Goal: Information Seeking & Learning: Learn about a topic

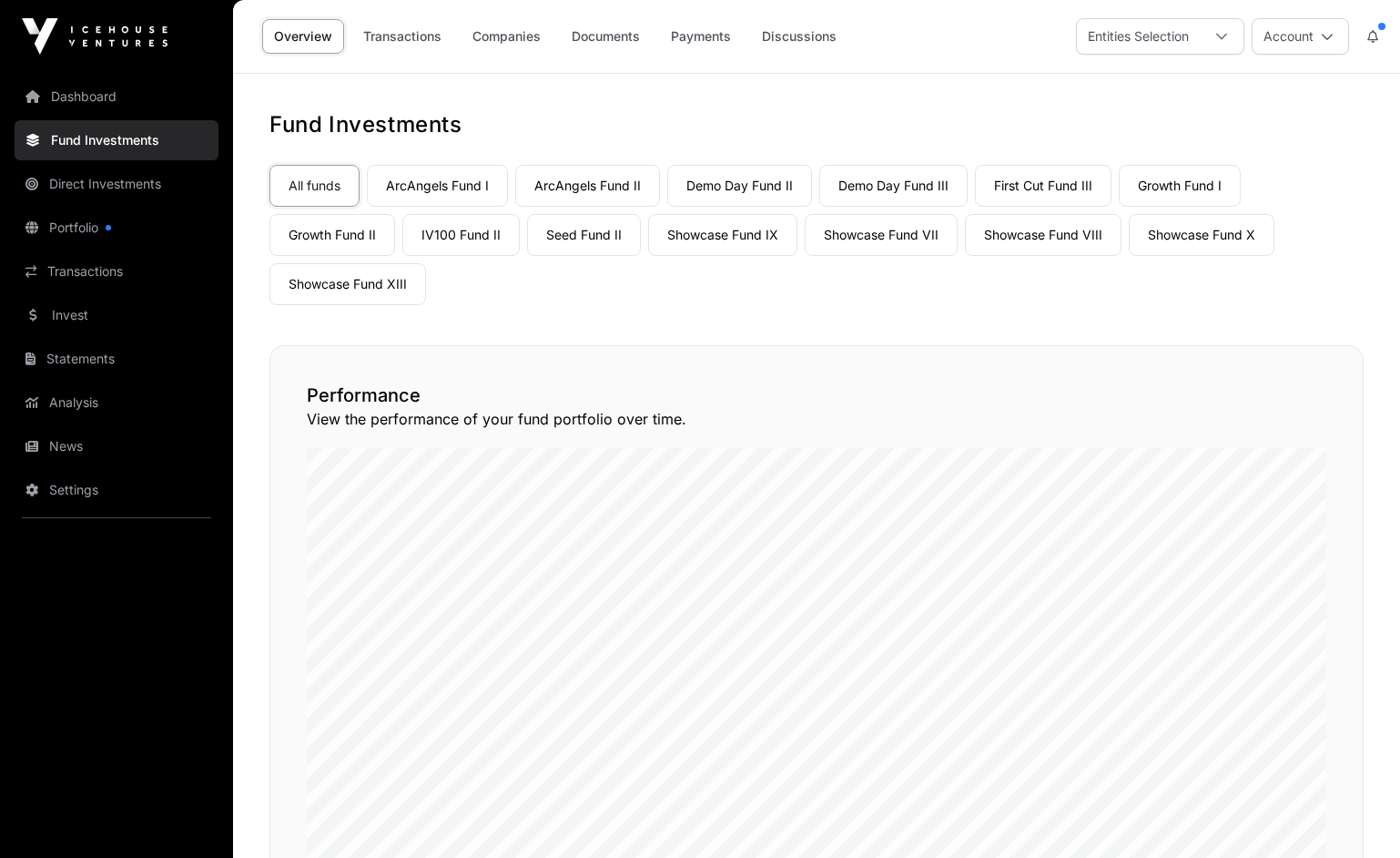
click at [501, 39] on link "Companies" at bounding box center [507, 37] width 92 height 35
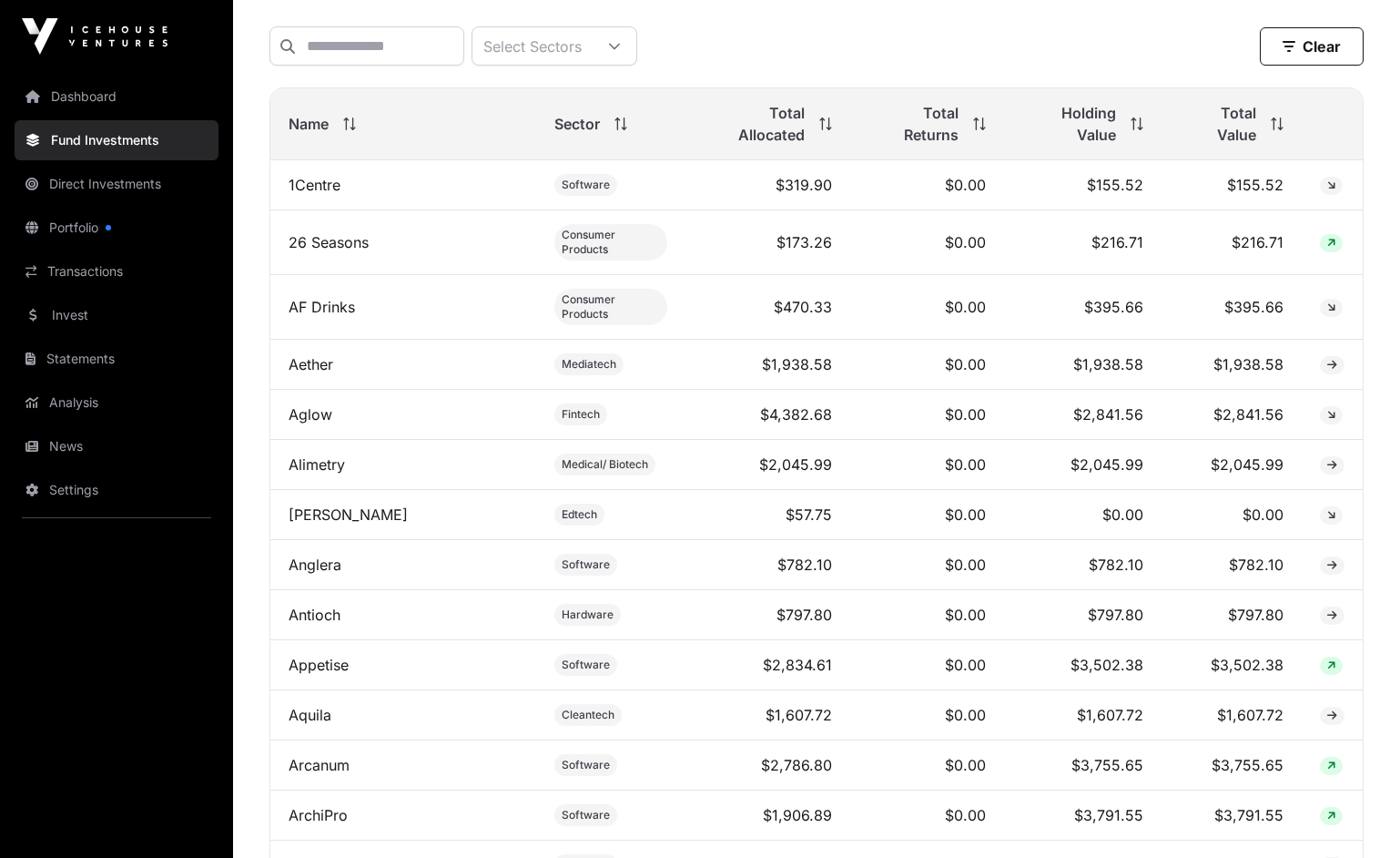
scroll to position [911, 0]
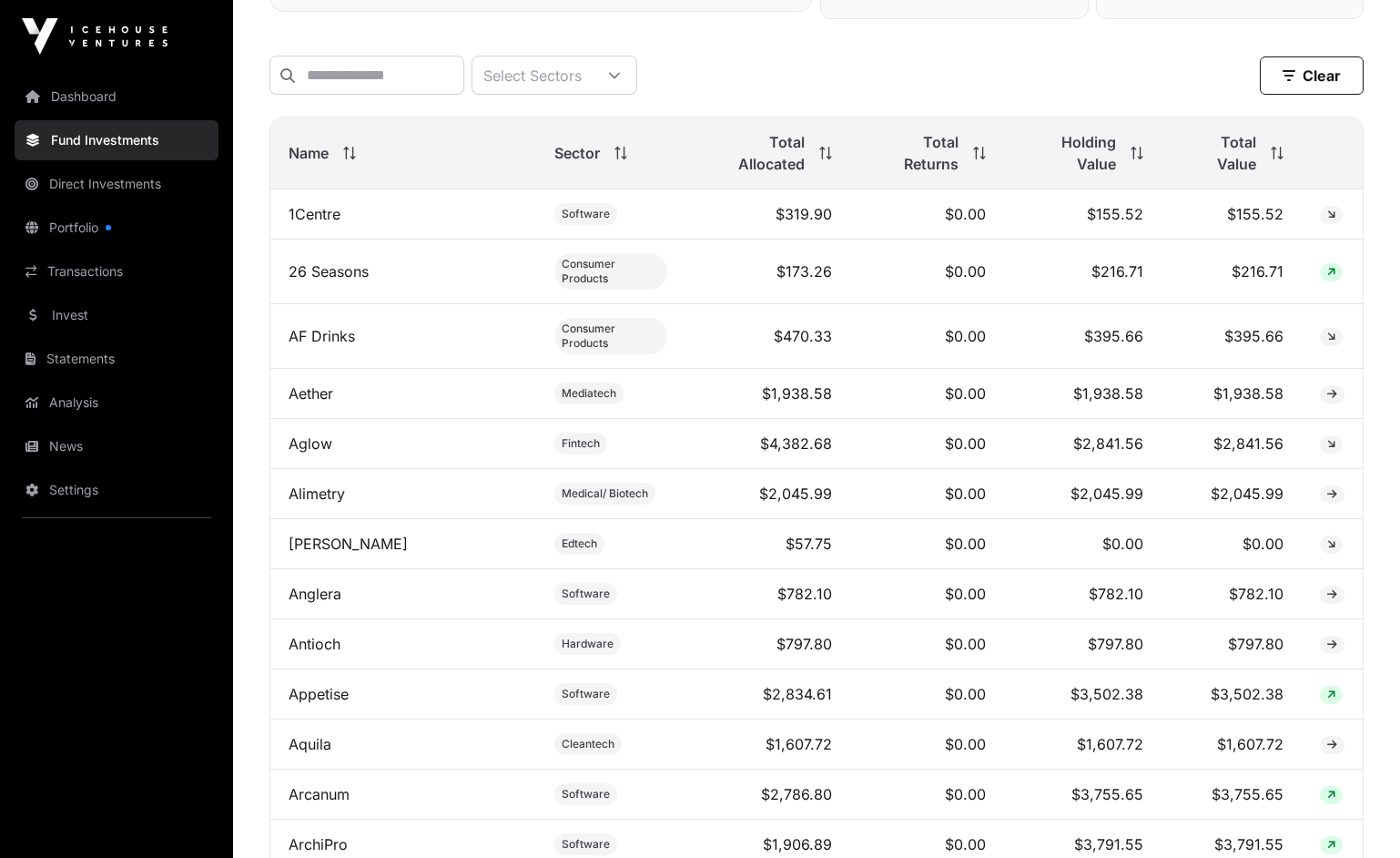
click at [1237, 159] on span "Total Value" at bounding box center [1218, 152] width 76 height 43
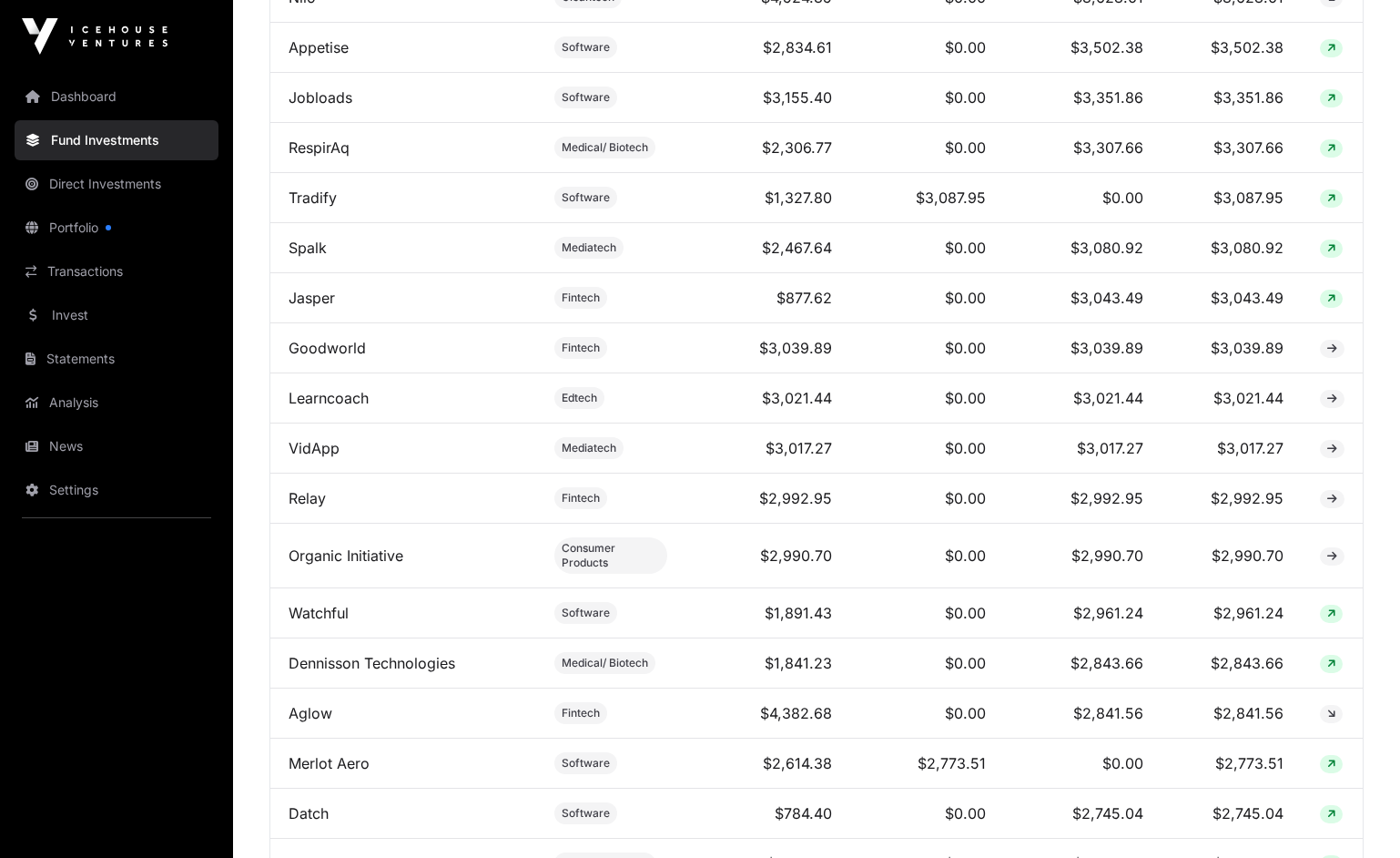
scroll to position [3188, 0]
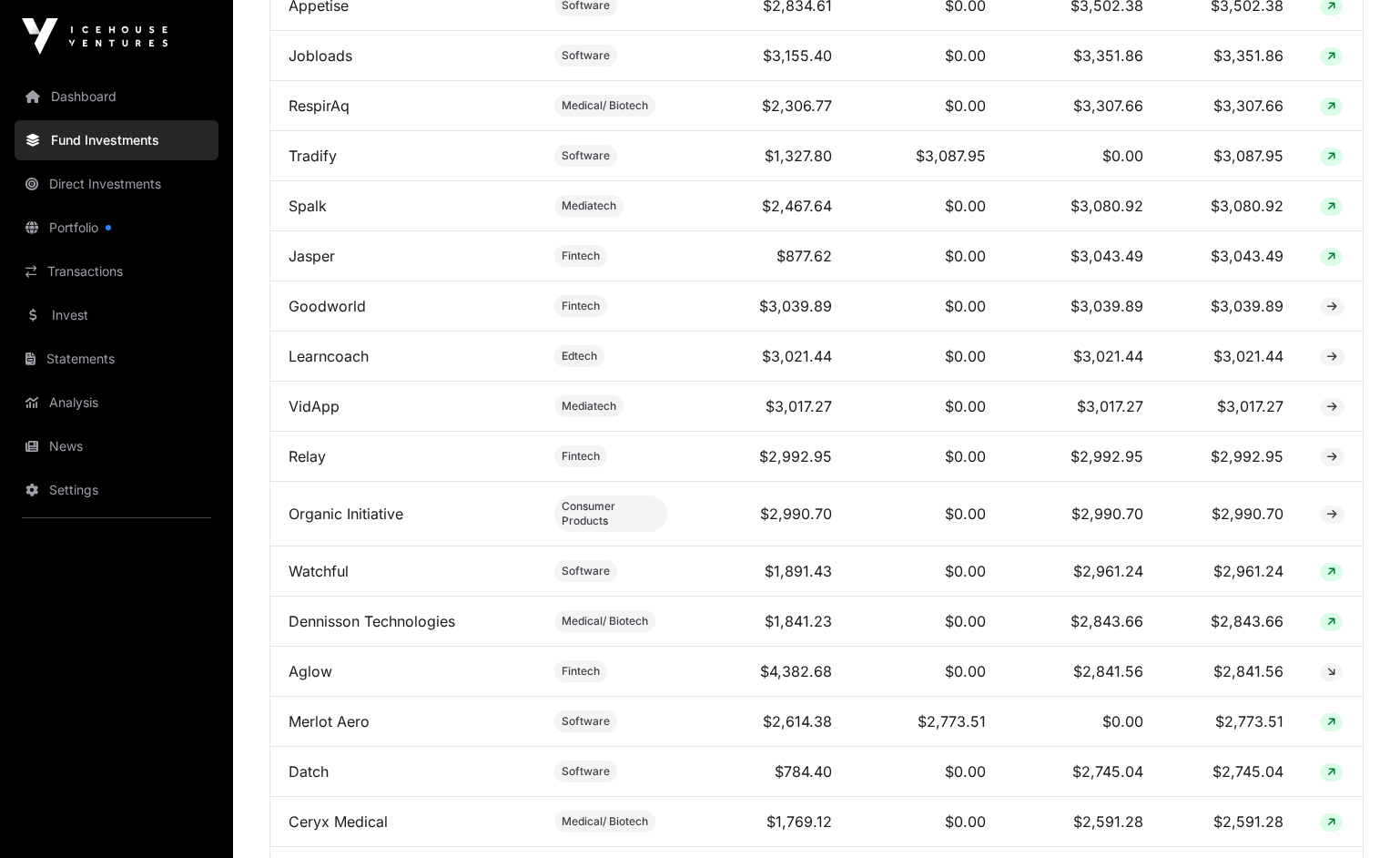
click at [344, 712] on link "Merlot Aero" at bounding box center [329, 722] width 81 height 18
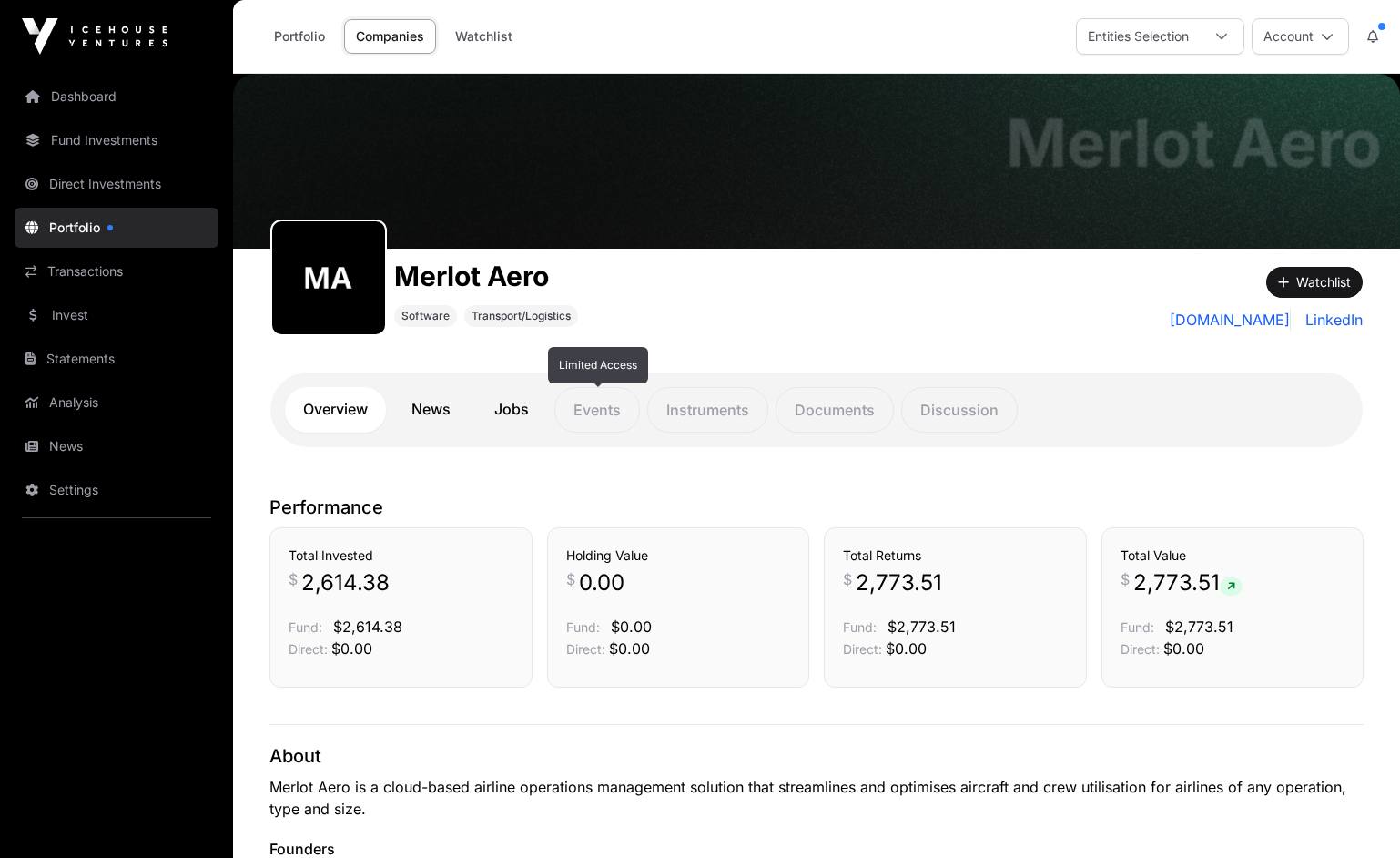
click at [579, 411] on p "Events" at bounding box center [597, 409] width 86 height 45
click at [445, 409] on link "News" at bounding box center [431, 409] width 76 height 45
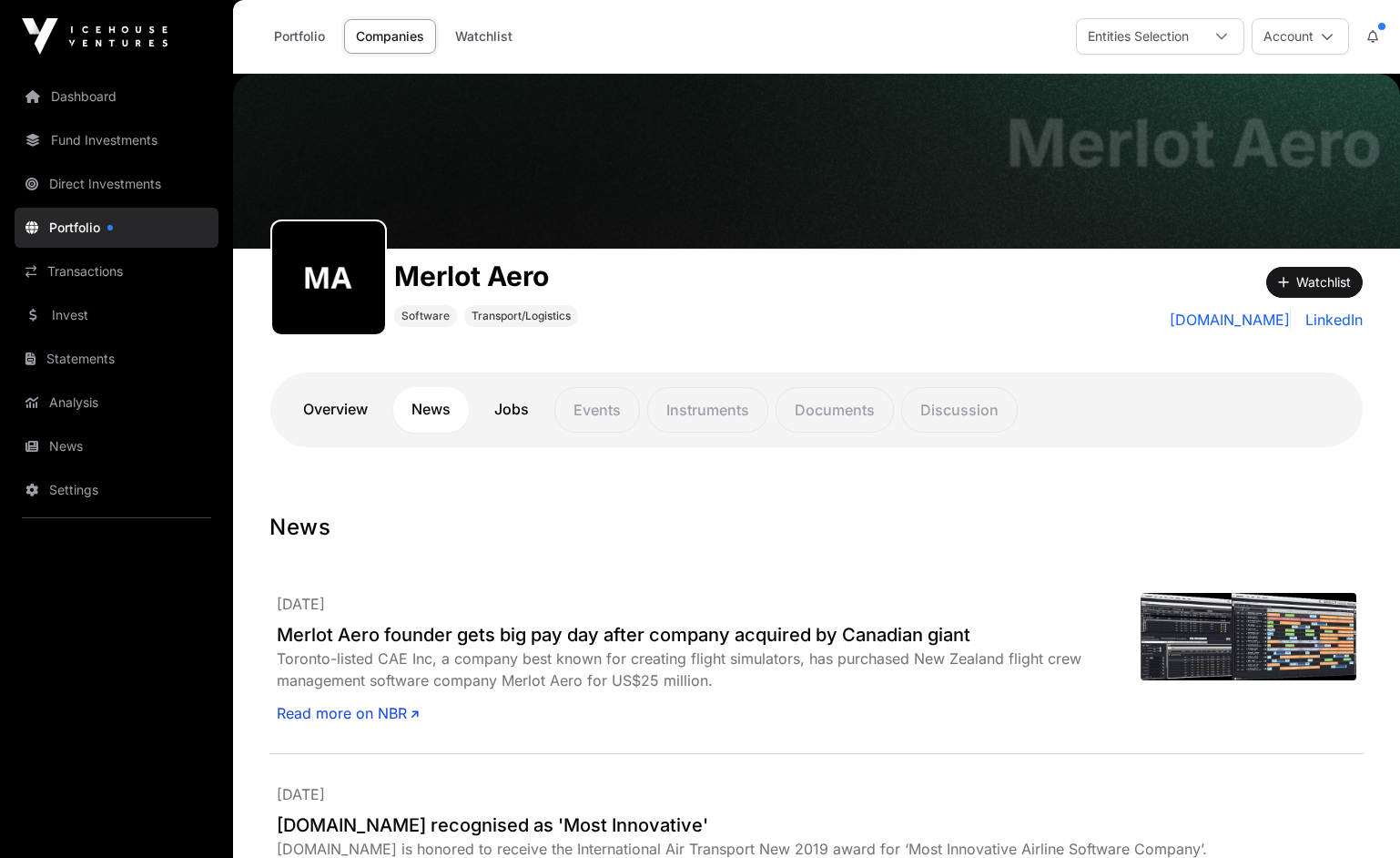
click at [313, 29] on link "Portfolio" at bounding box center [299, 37] width 75 height 35
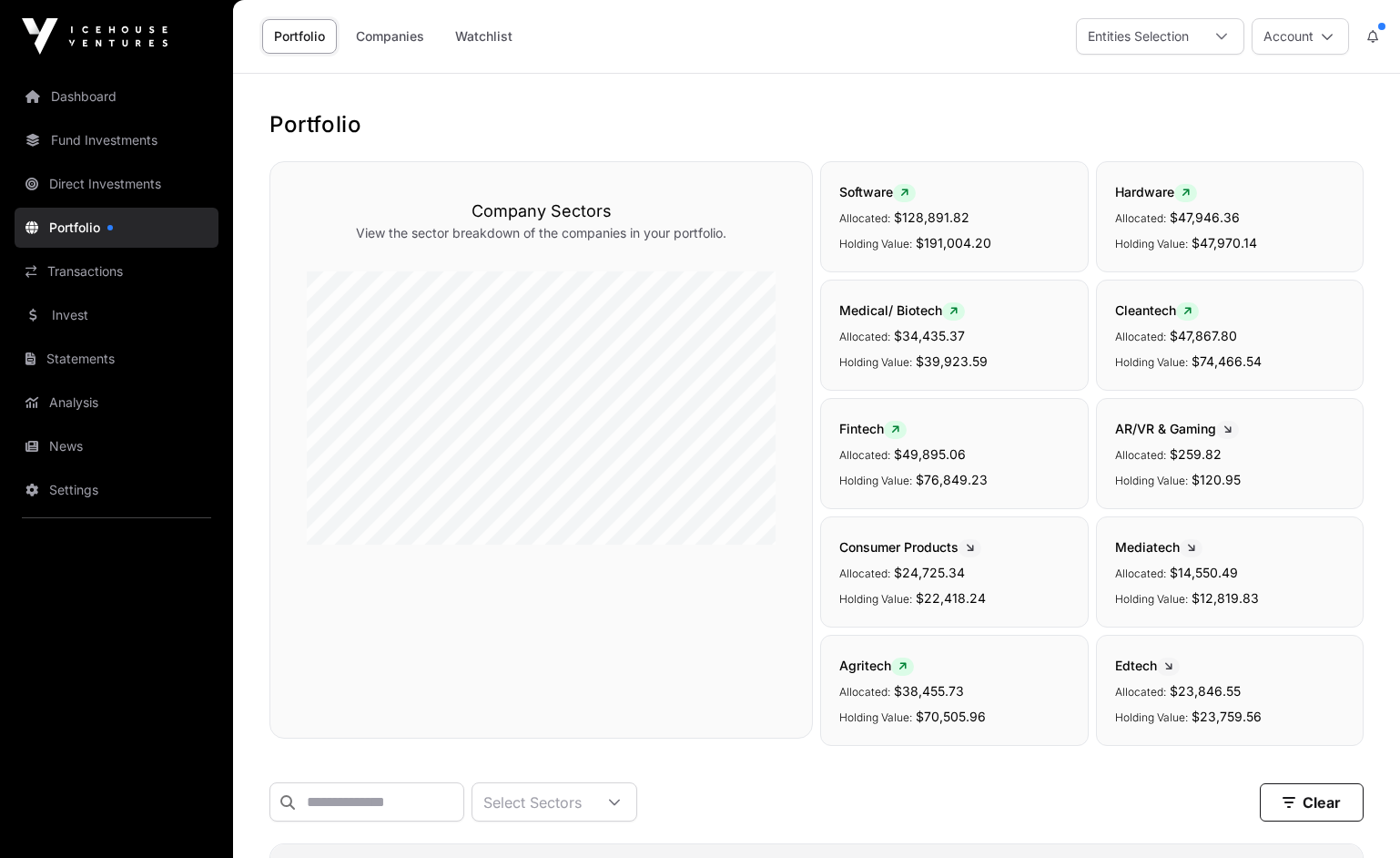
click at [81, 183] on link "Direct Investments" at bounding box center [116, 183] width 204 height 40
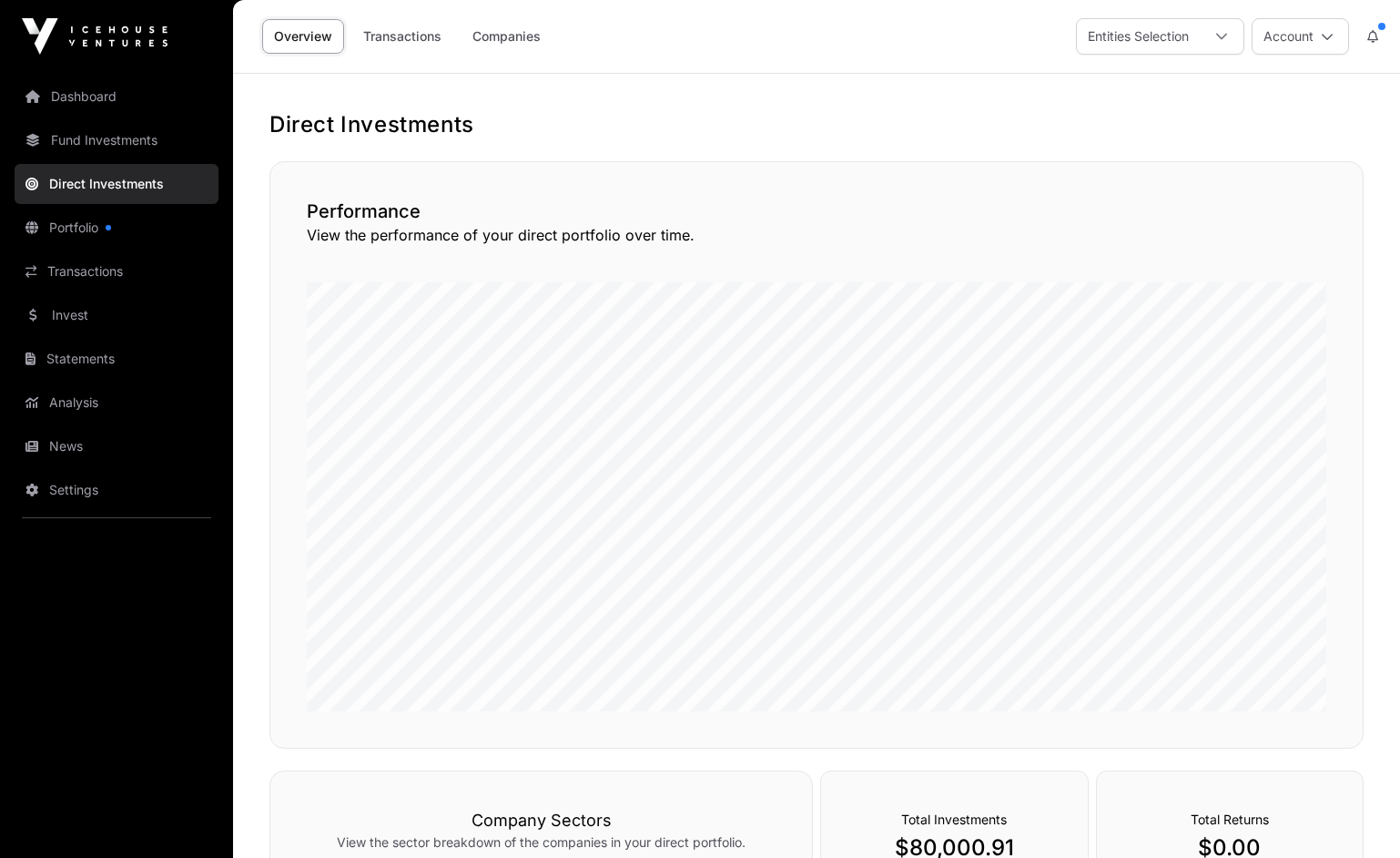
click at [529, 32] on link "Companies" at bounding box center [507, 37] width 92 height 35
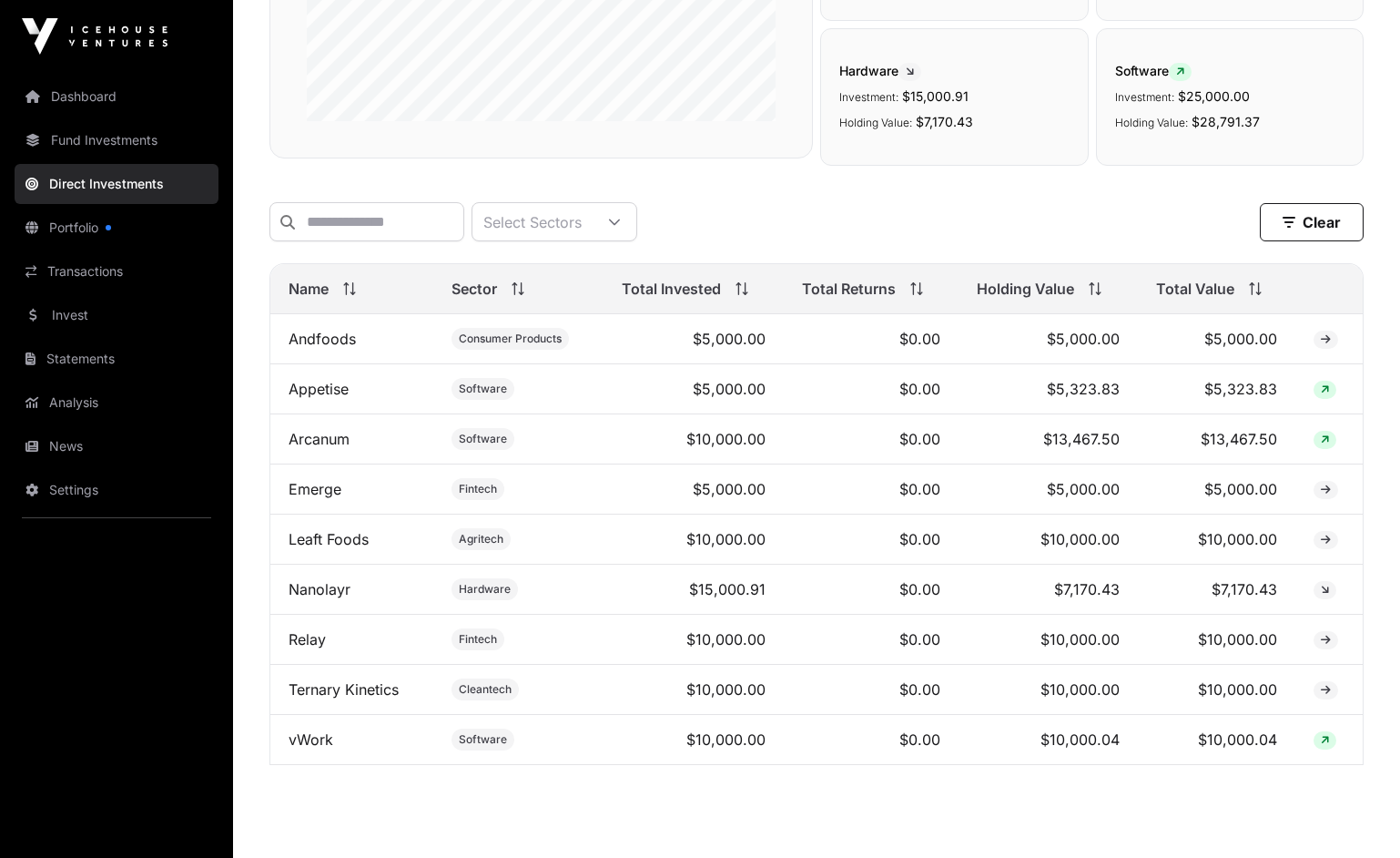
scroll to position [455, 0]
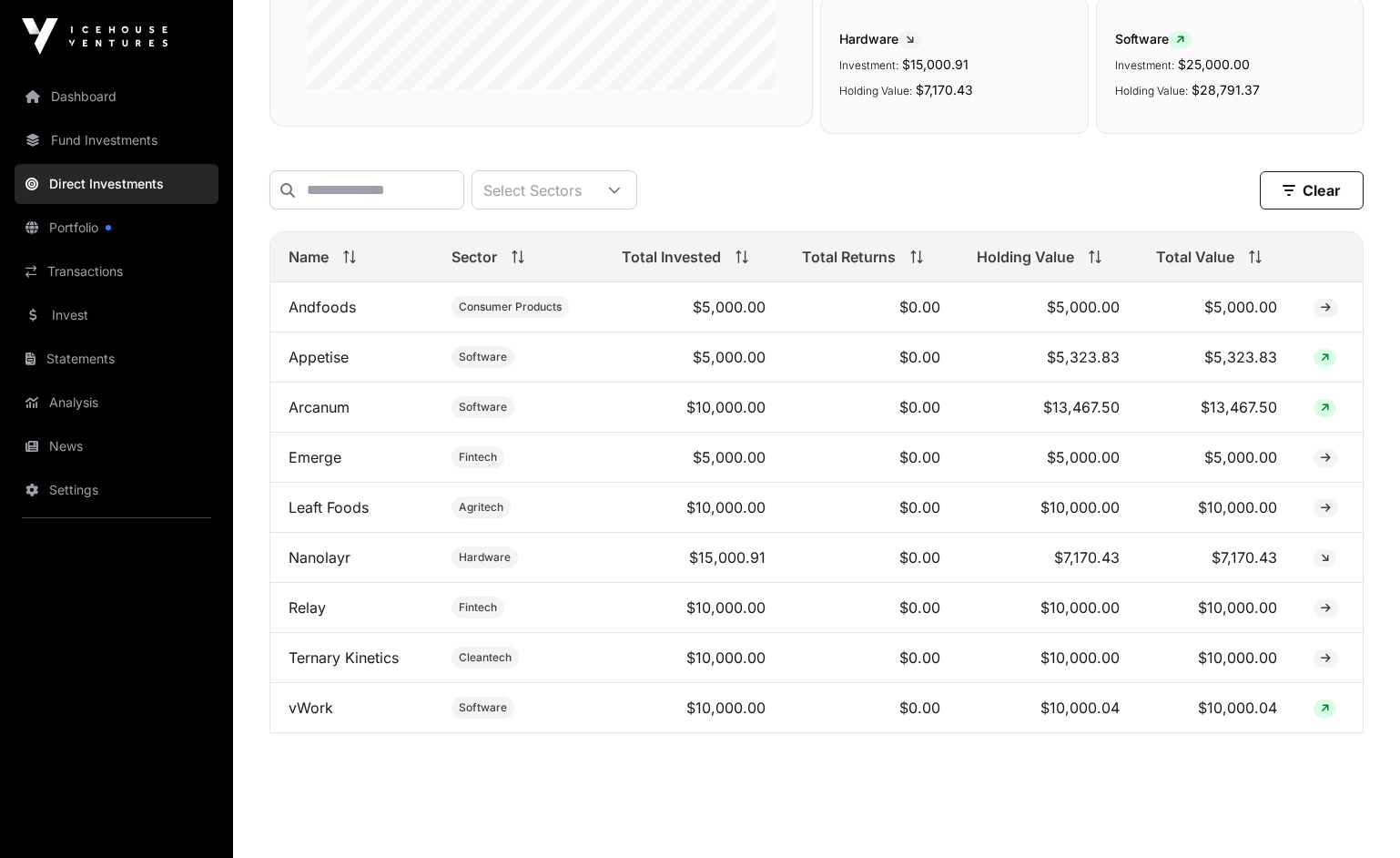
click at [310, 717] on link "vWork" at bounding box center [310, 708] width 44 height 18
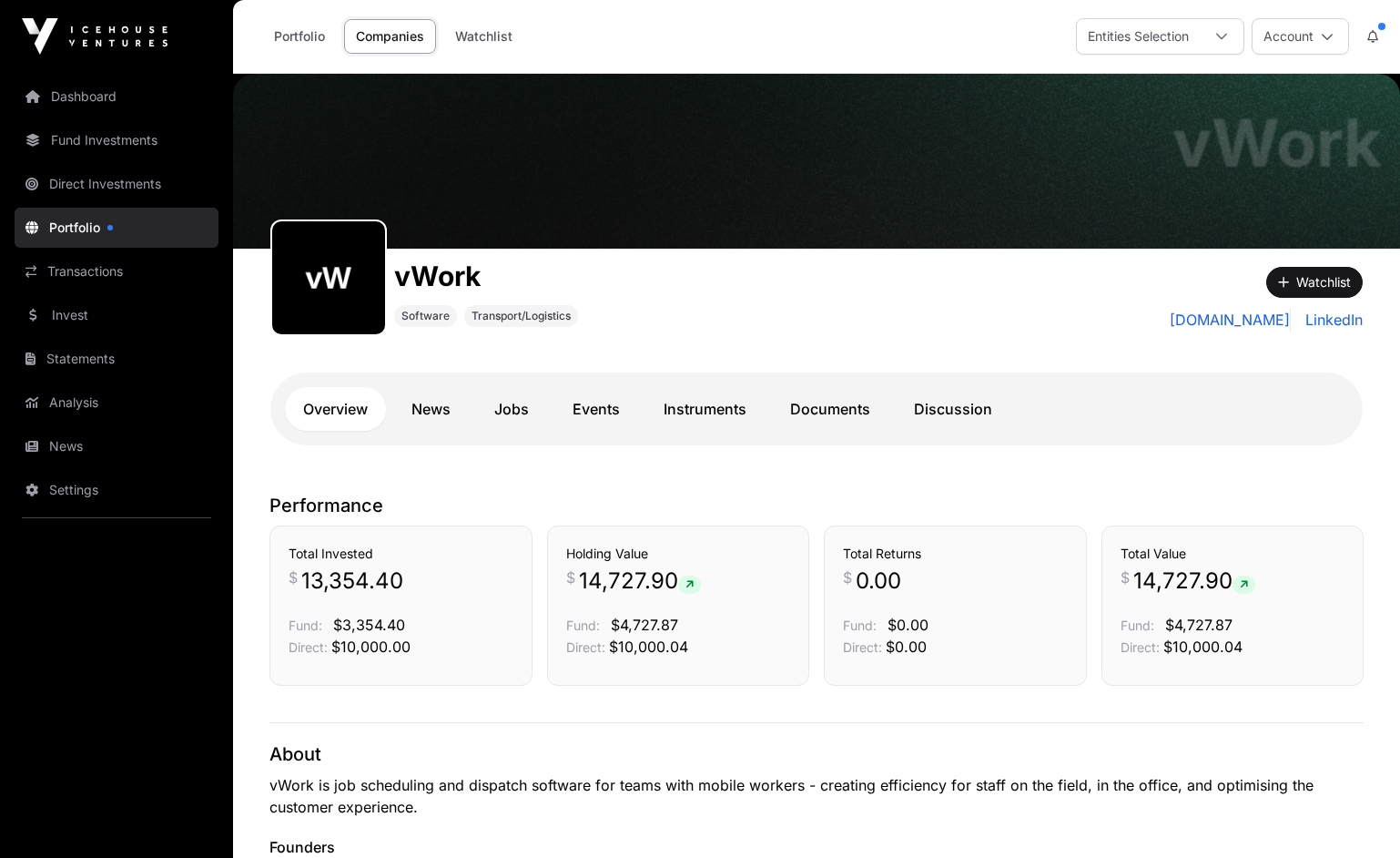
click at [438, 412] on link "News" at bounding box center [431, 408] width 76 height 43
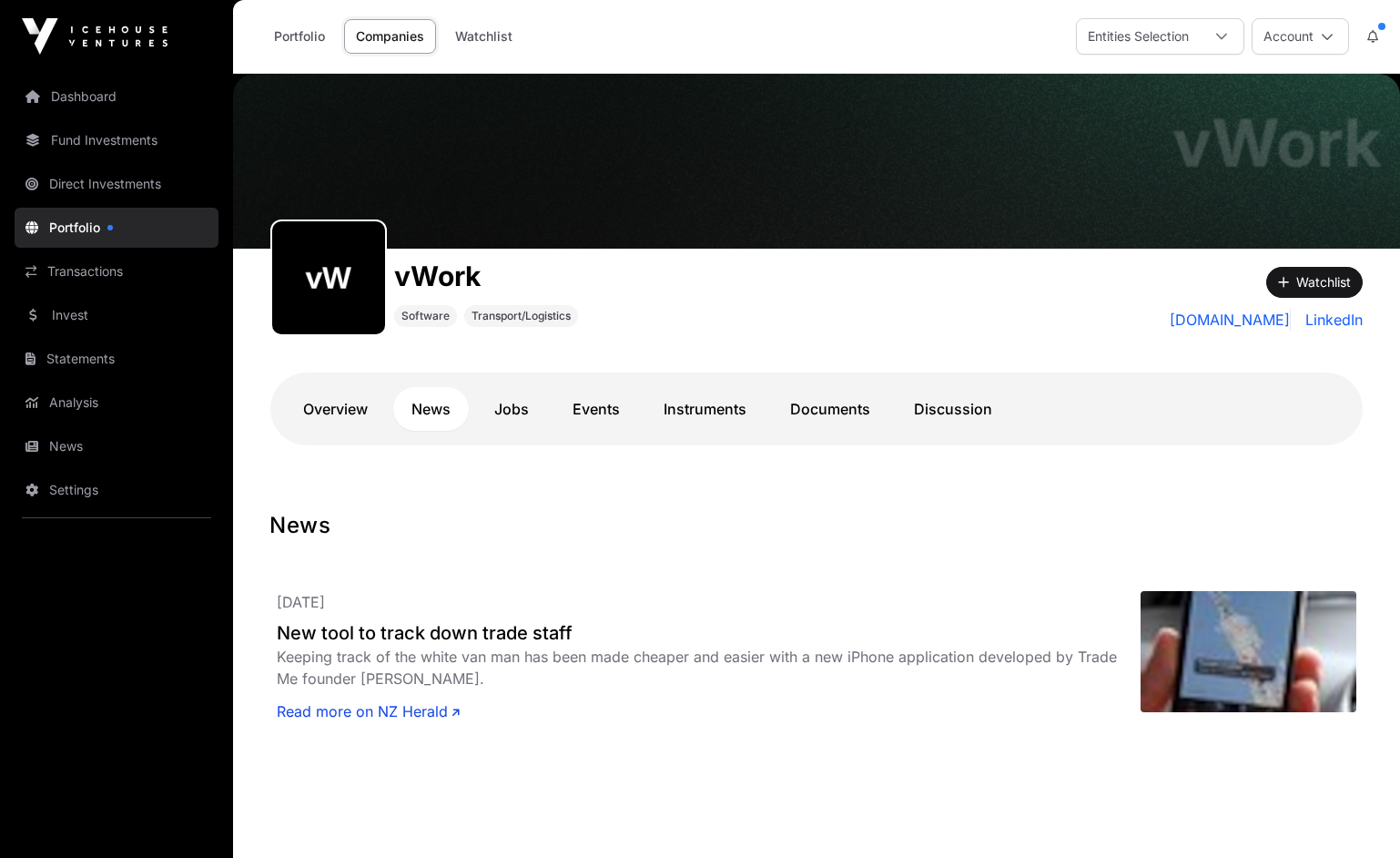
click at [973, 406] on link "Discussion" at bounding box center [952, 408] width 115 height 43
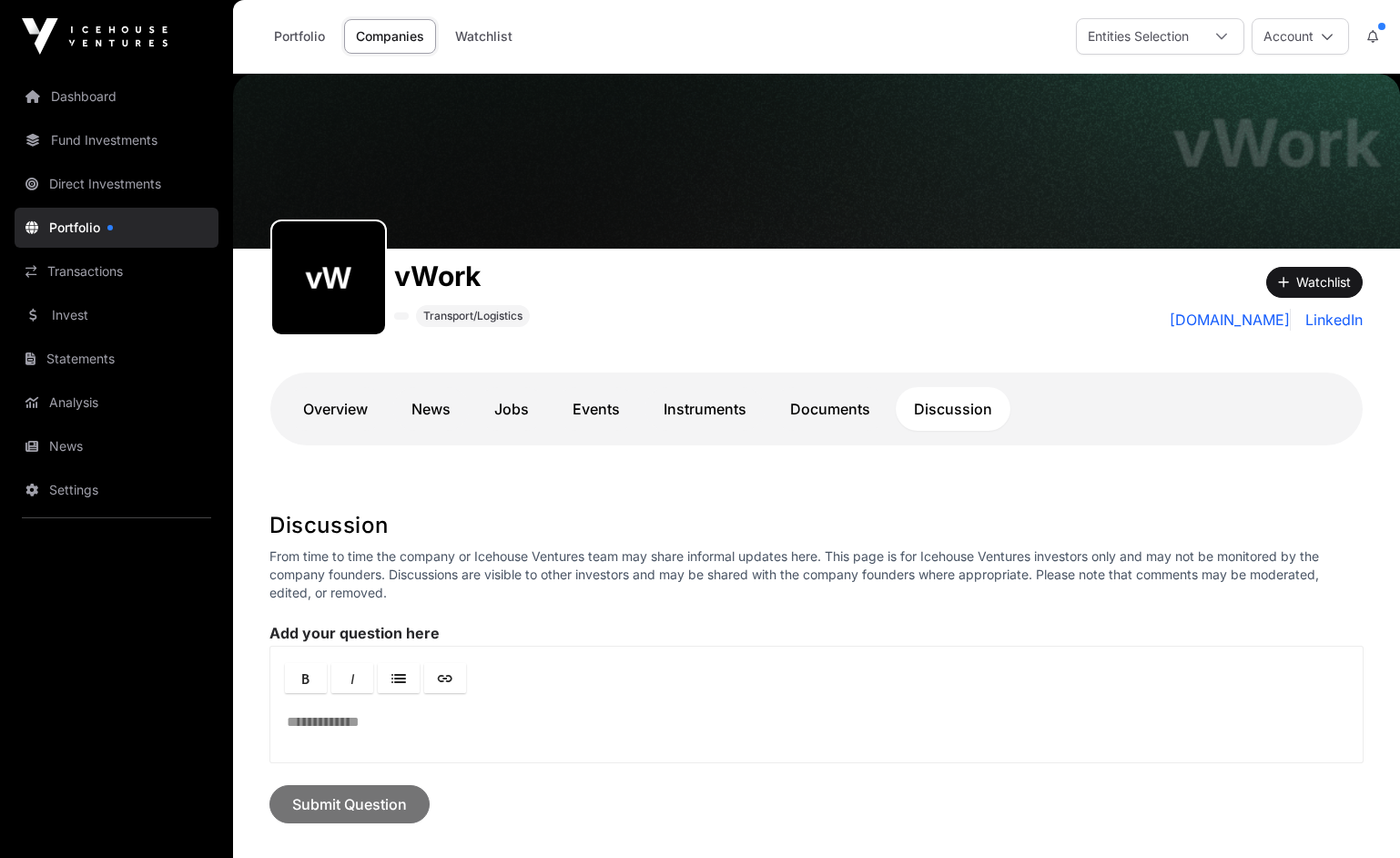
click at [851, 416] on link "Documents" at bounding box center [830, 408] width 116 height 43
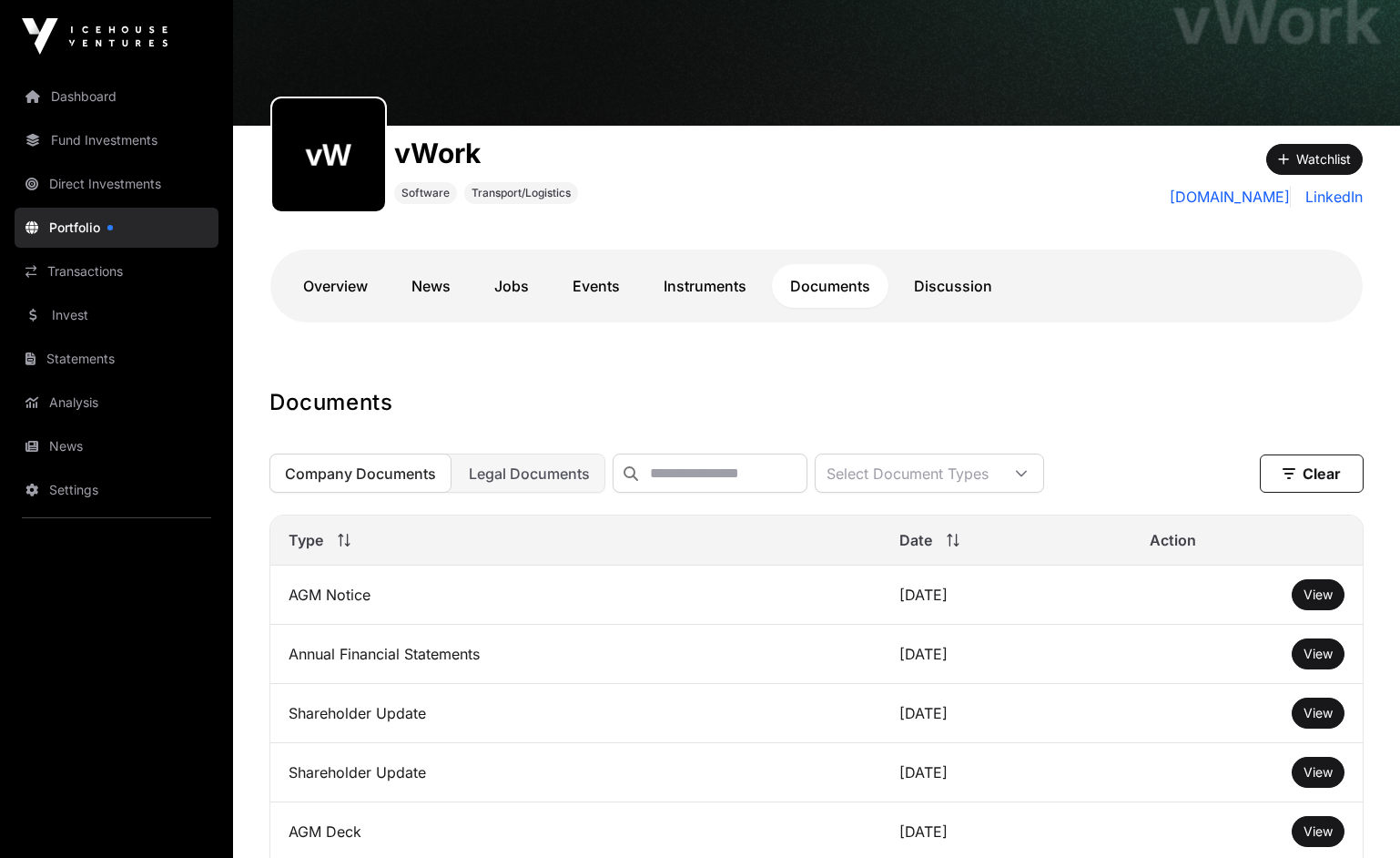
scroll to position [91, 0]
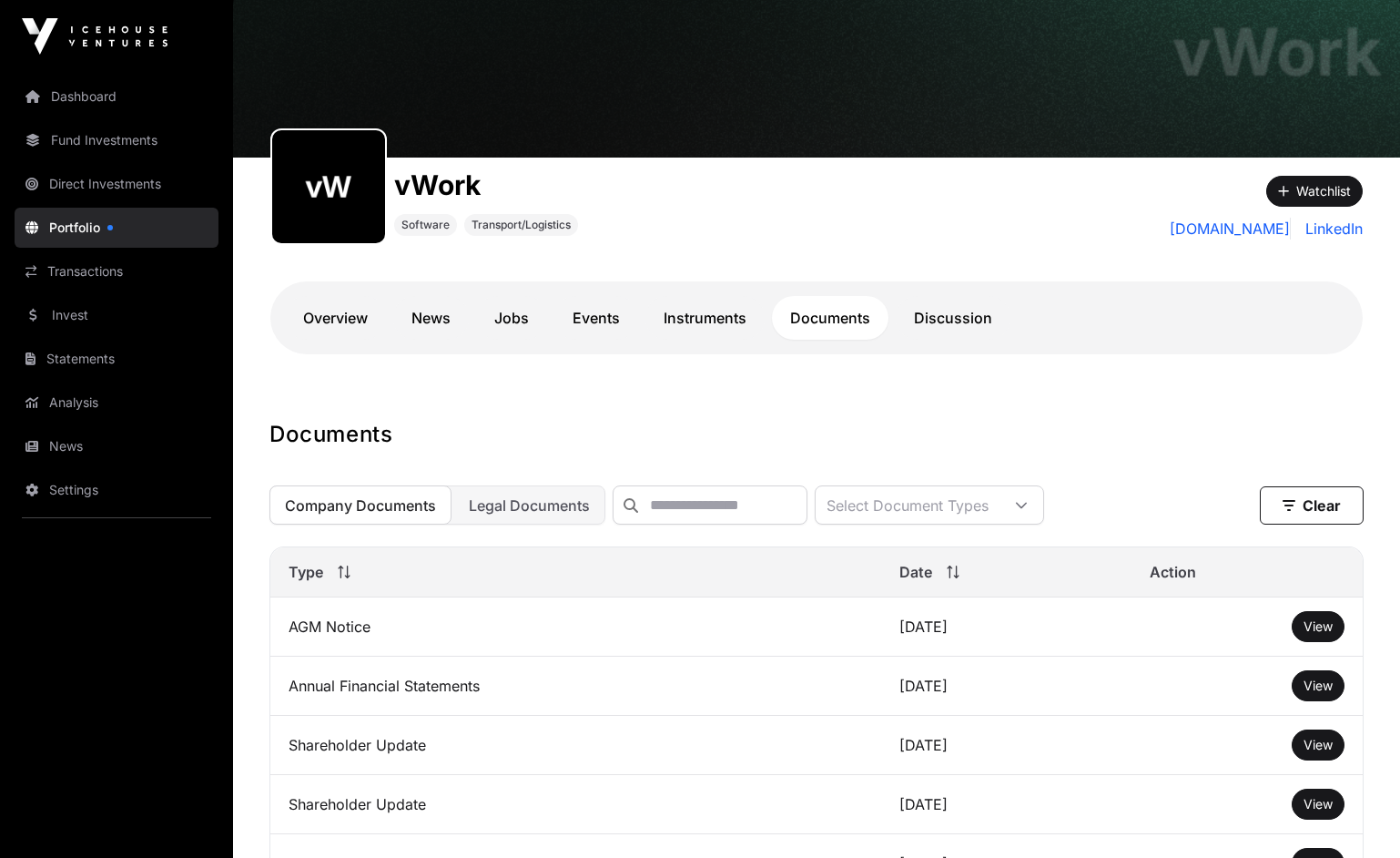
click at [713, 322] on link "Instruments" at bounding box center [705, 317] width 119 height 43
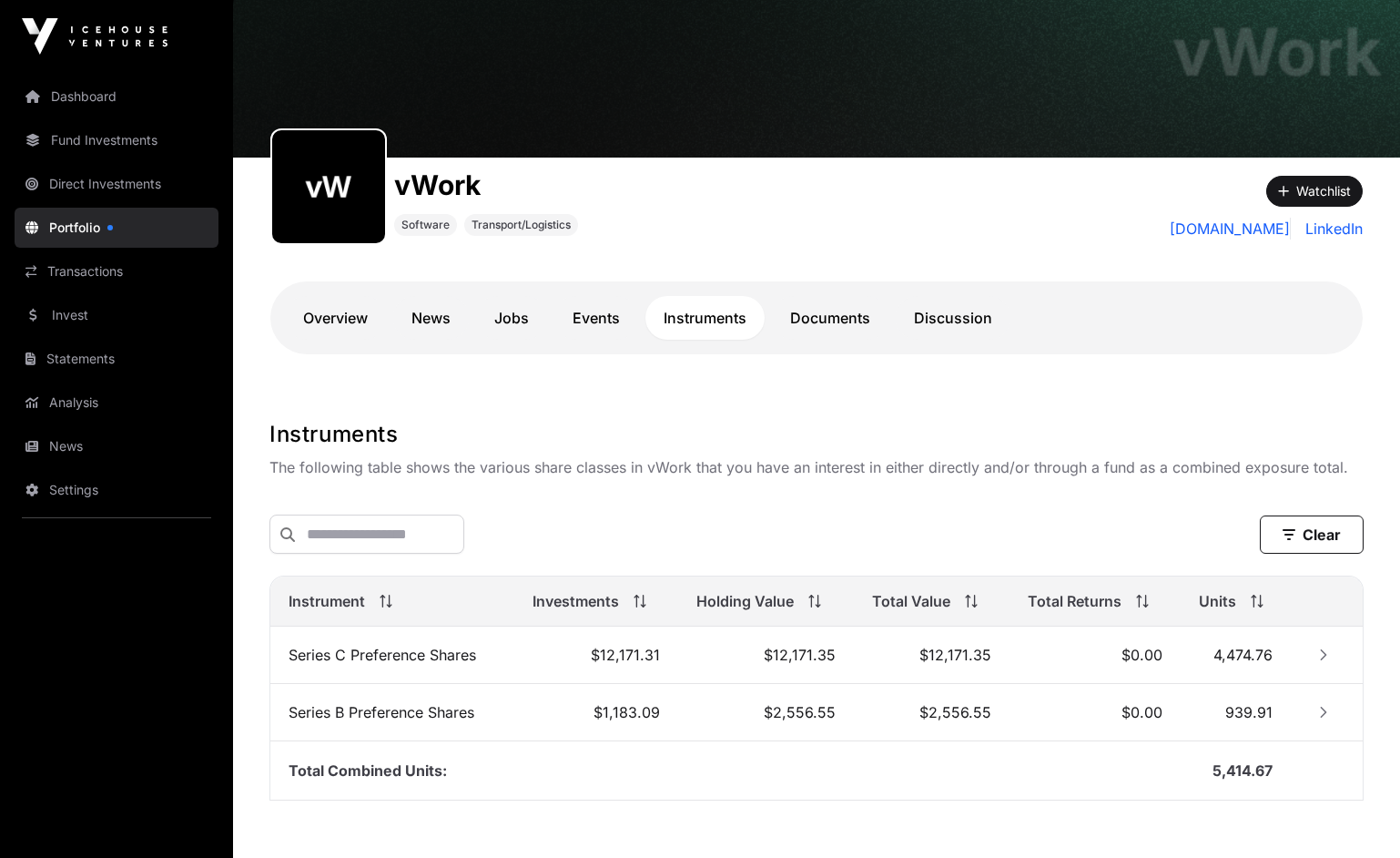
click at [603, 315] on link "Events" at bounding box center [596, 317] width 84 height 43
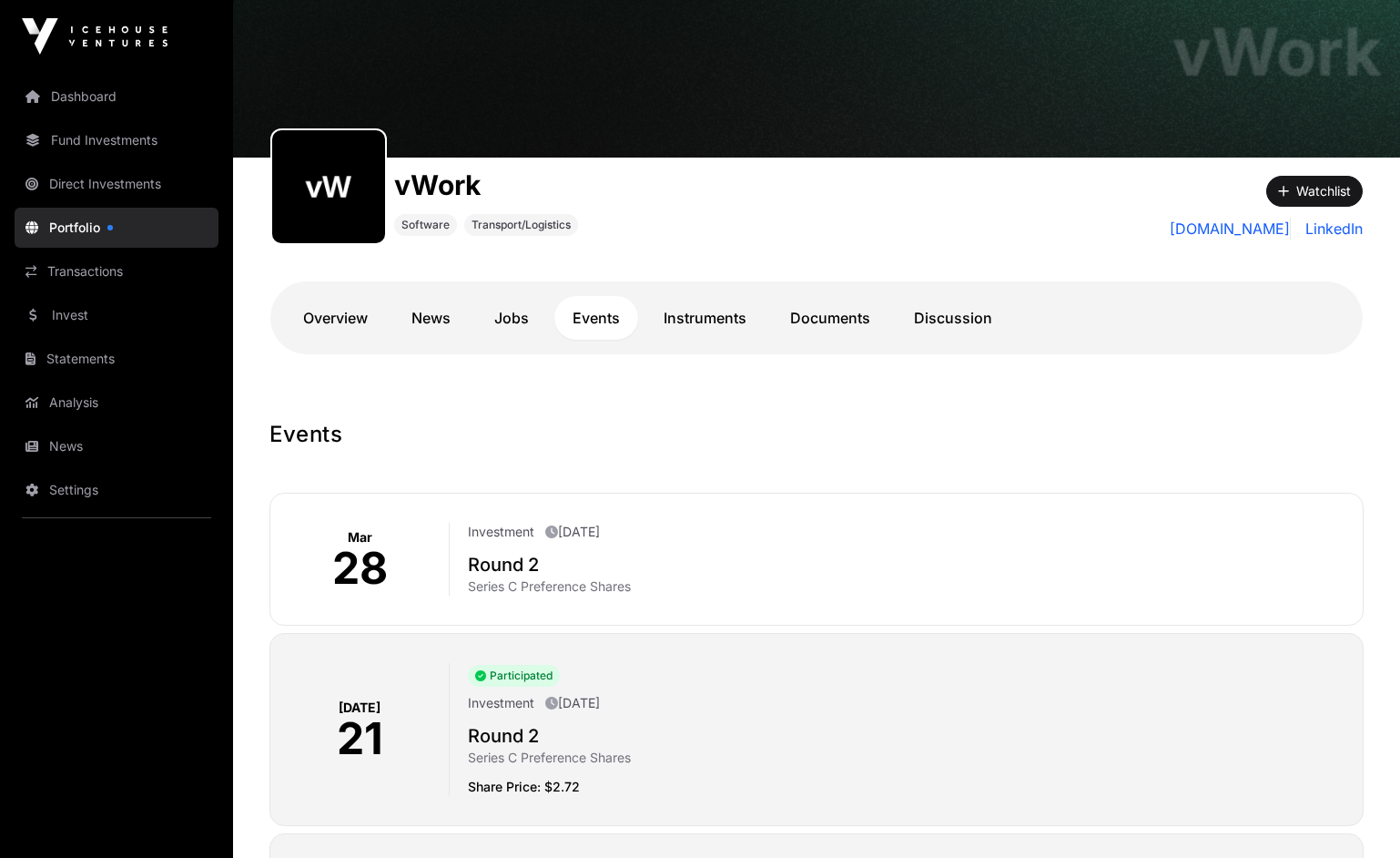
click at [520, 318] on link "Jobs" at bounding box center [511, 317] width 71 height 43
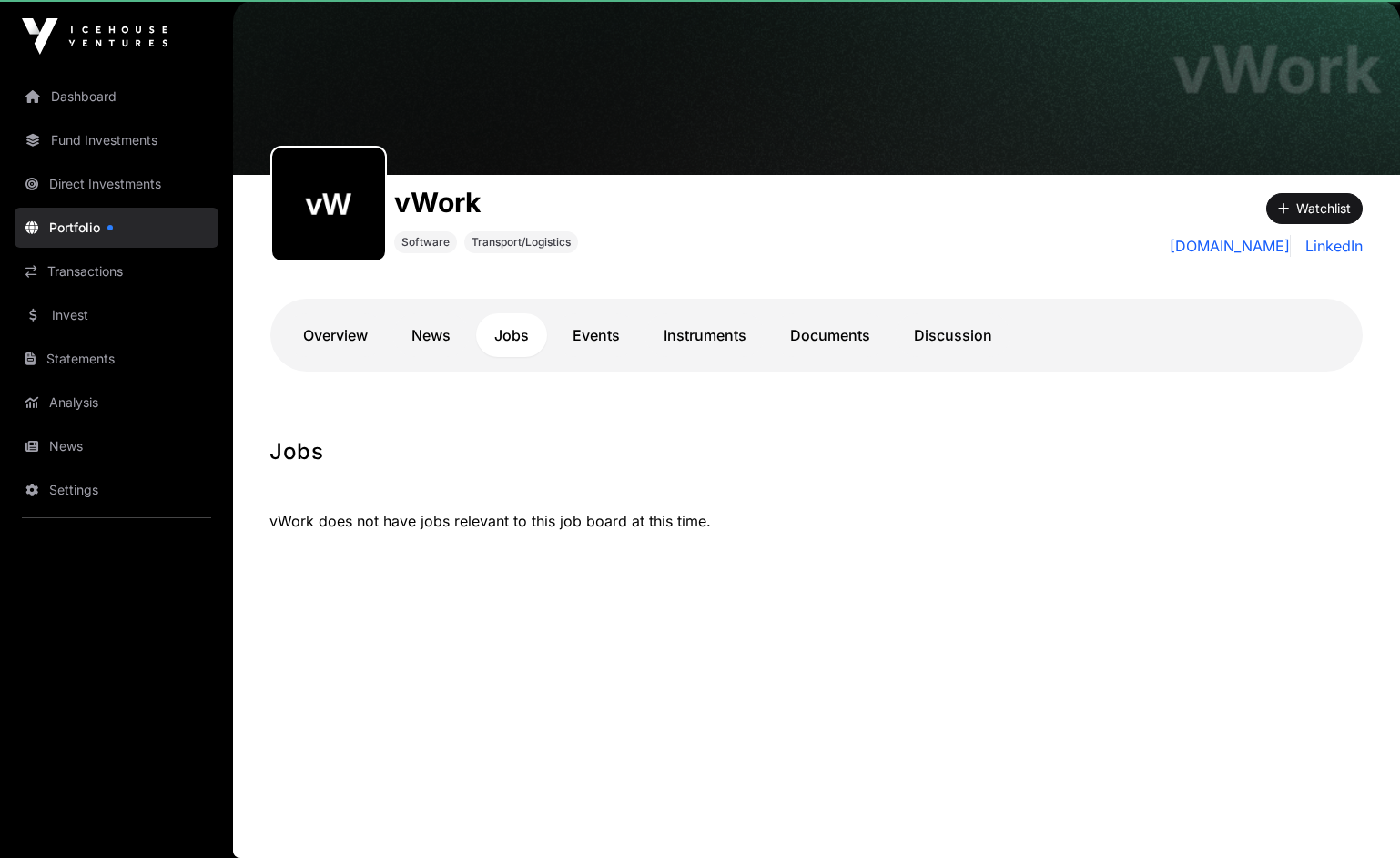
scroll to position [74, 0]
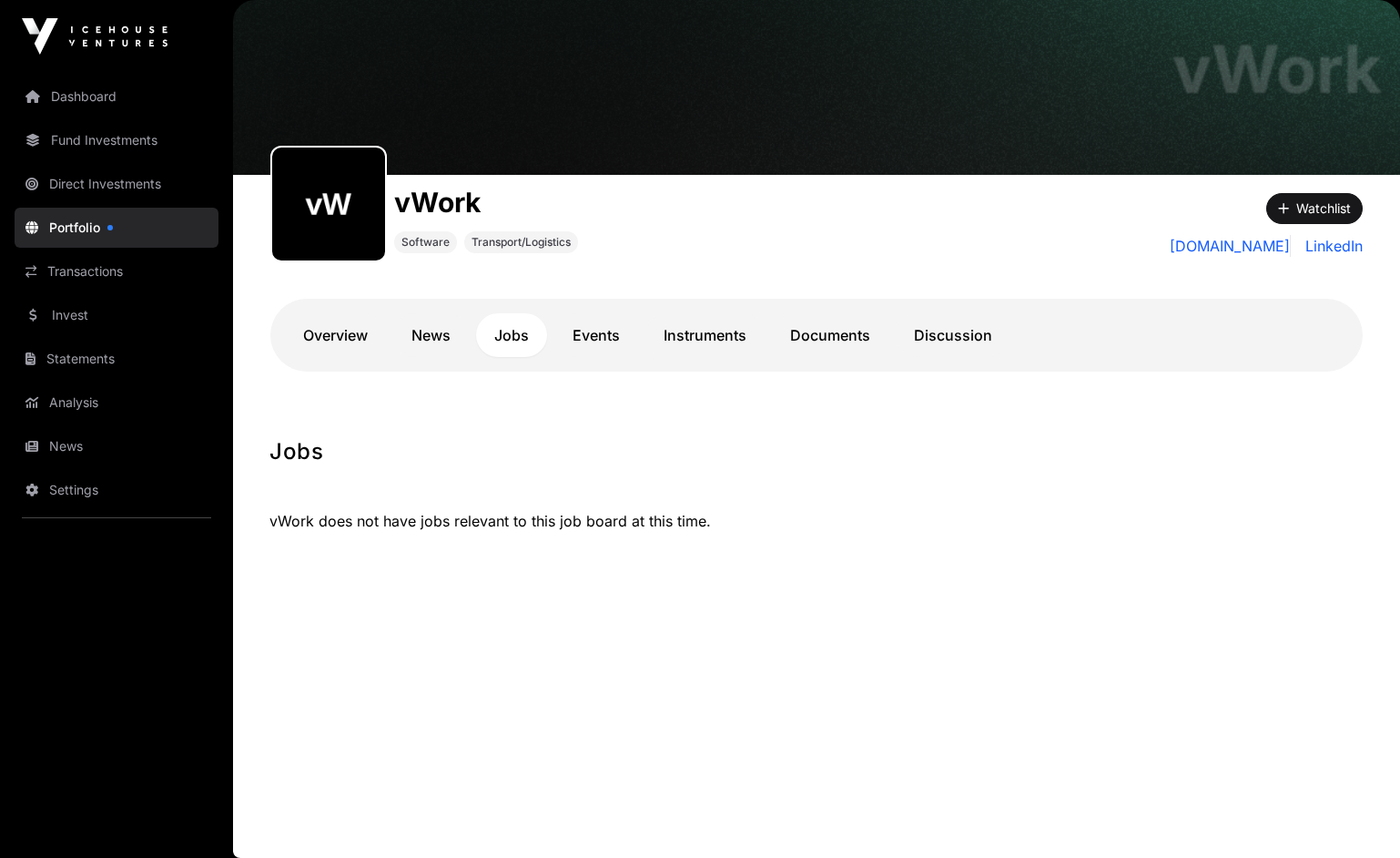
click at [447, 321] on link "News" at bounding box center [431, 335] width 76 height 43
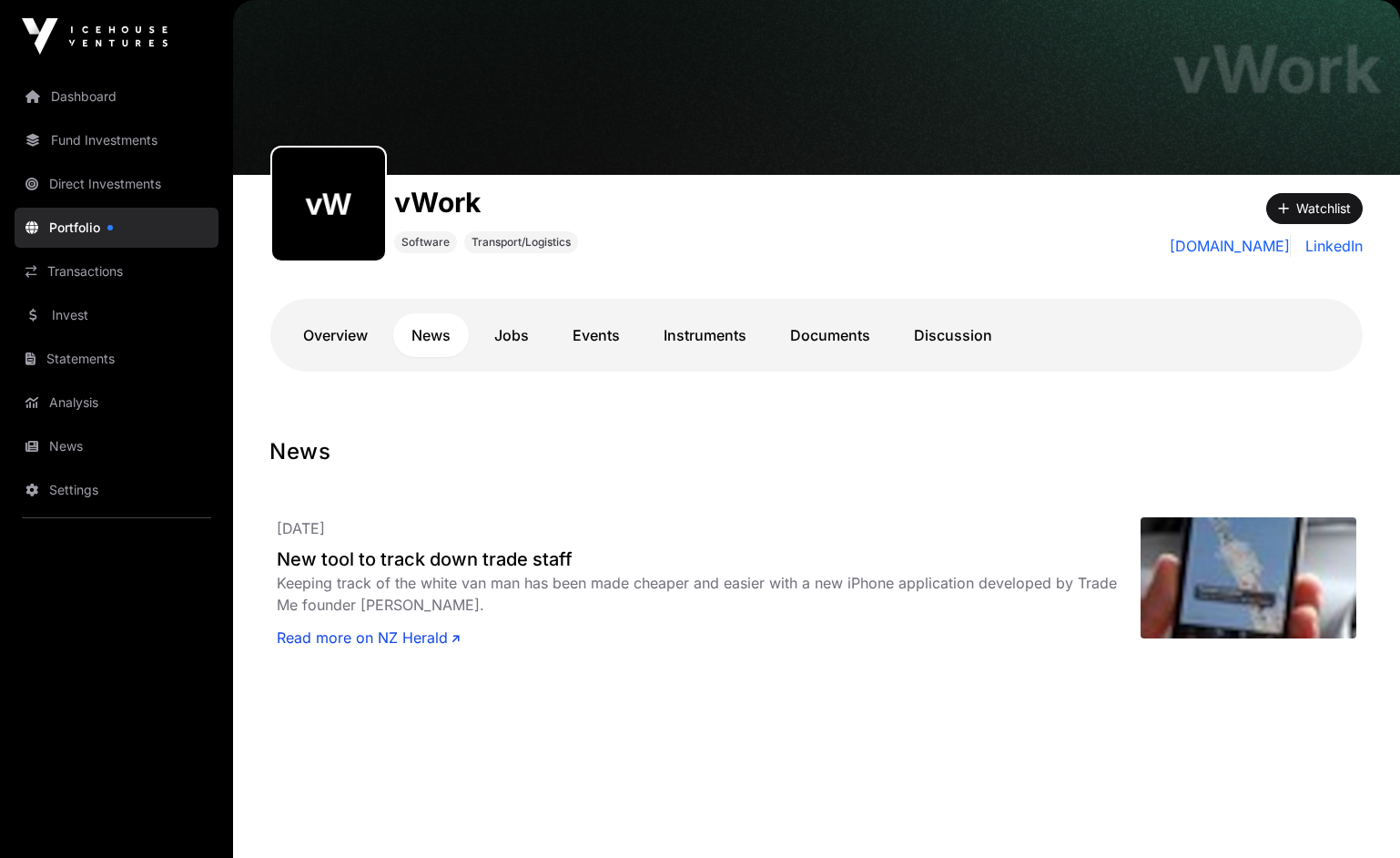
click at [353, 327] on link "Overview" at bounding box center [335, 335] width 101 height 43
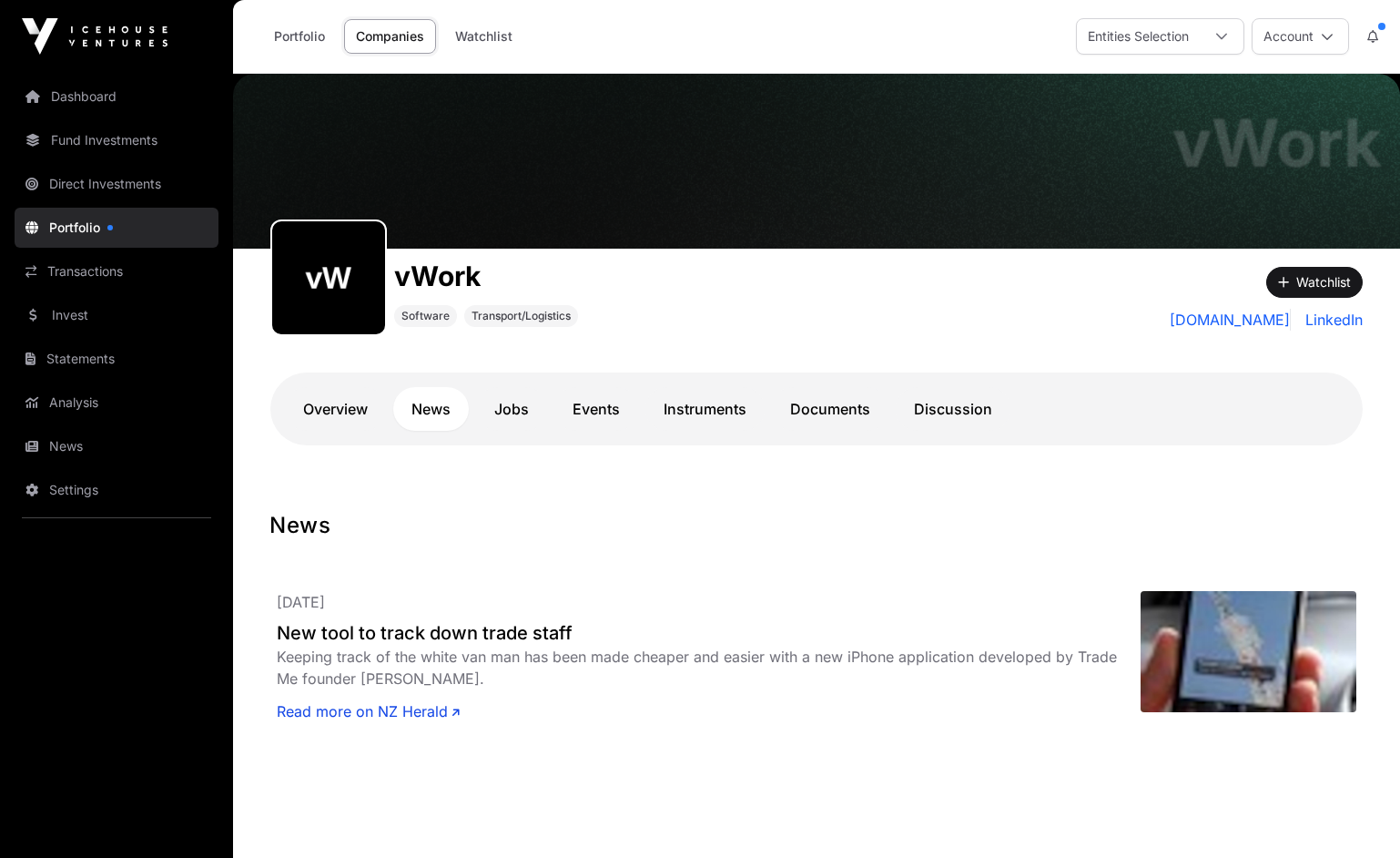
click at [84, 174] on link "Direct Investments" at bounding box center [116, 183] width 204 height 40
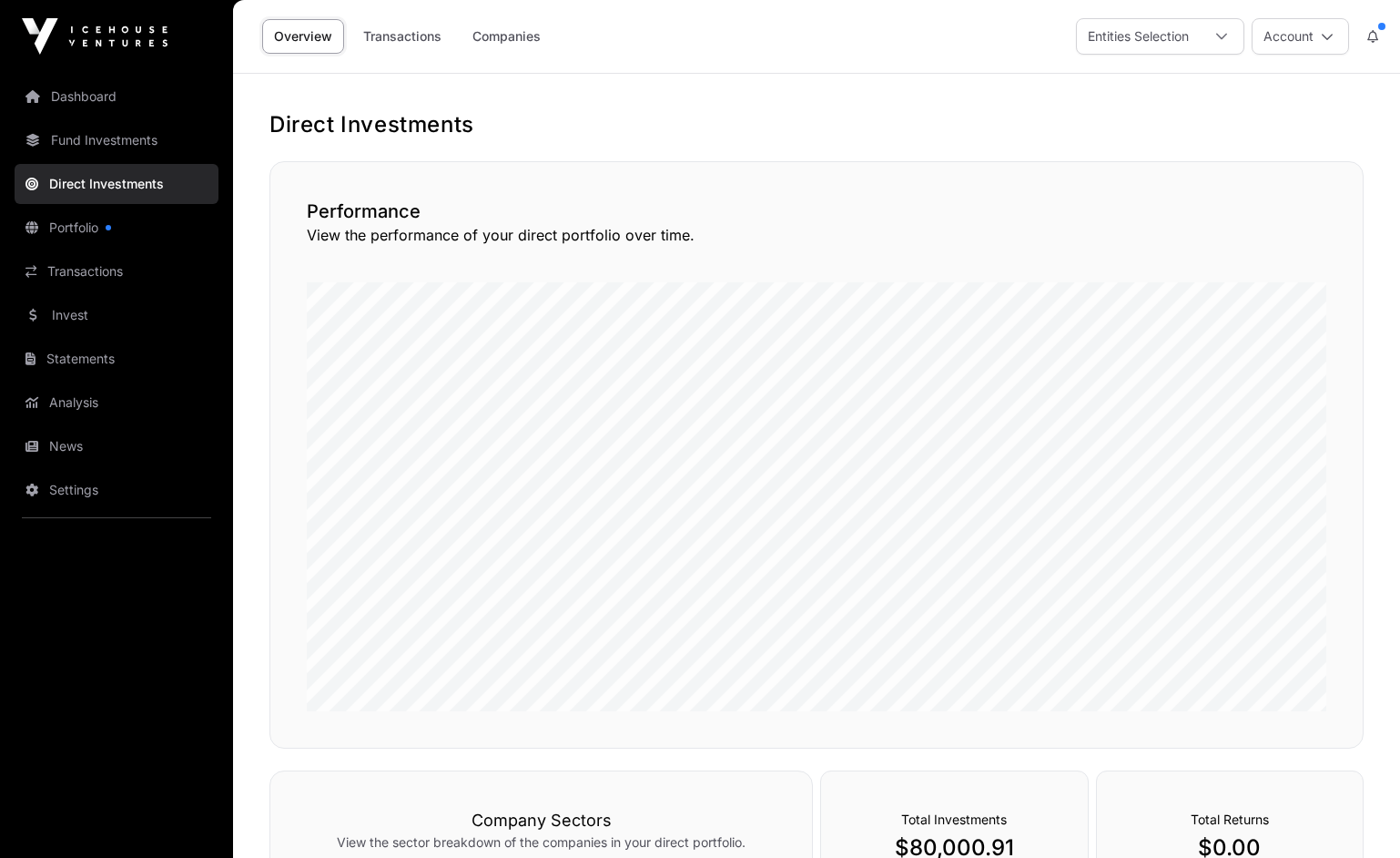
click at [520, 35] on link "Companies" at bounding box center [507, 37] width 92 height 35
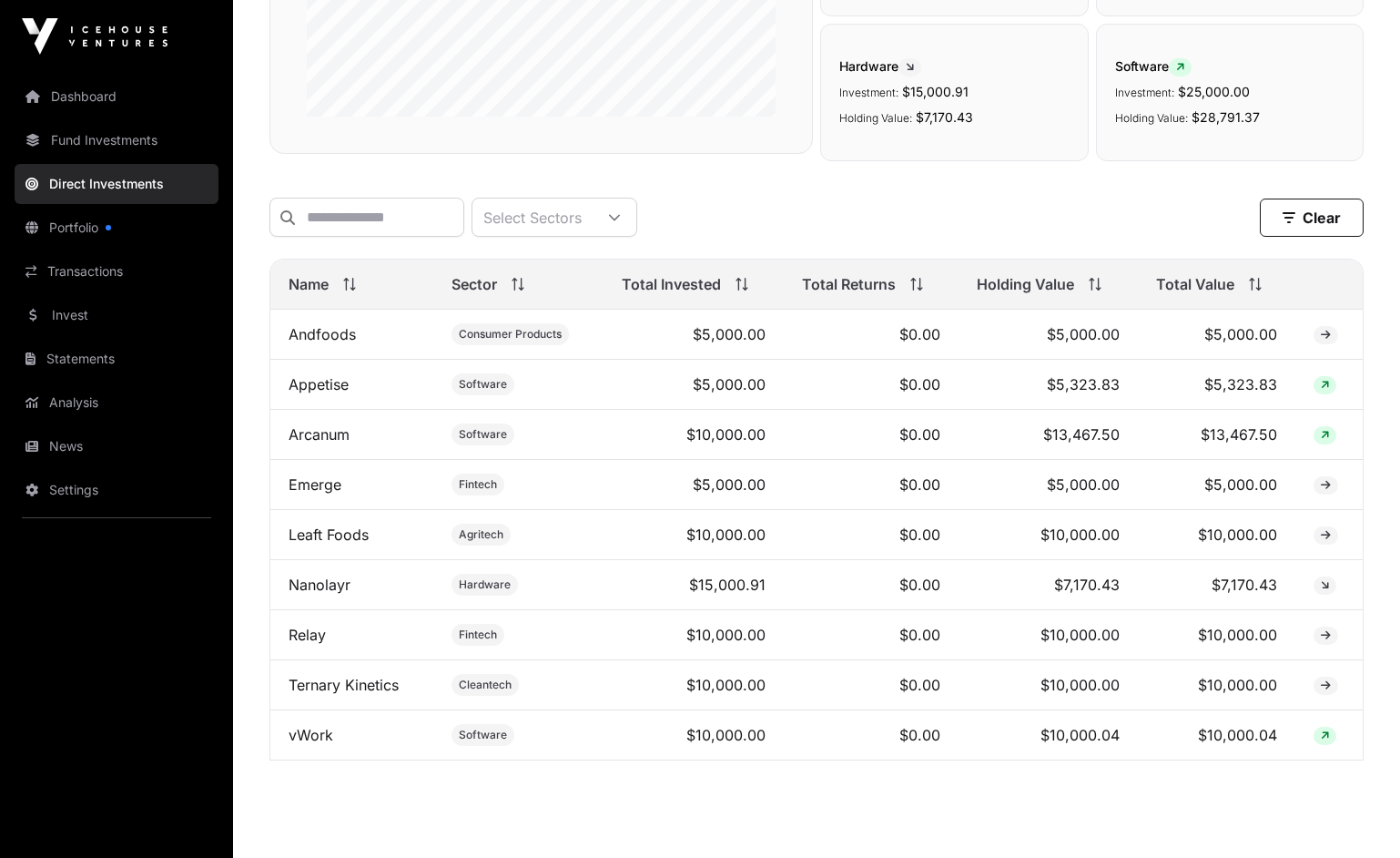
scroll to position [497, 0]
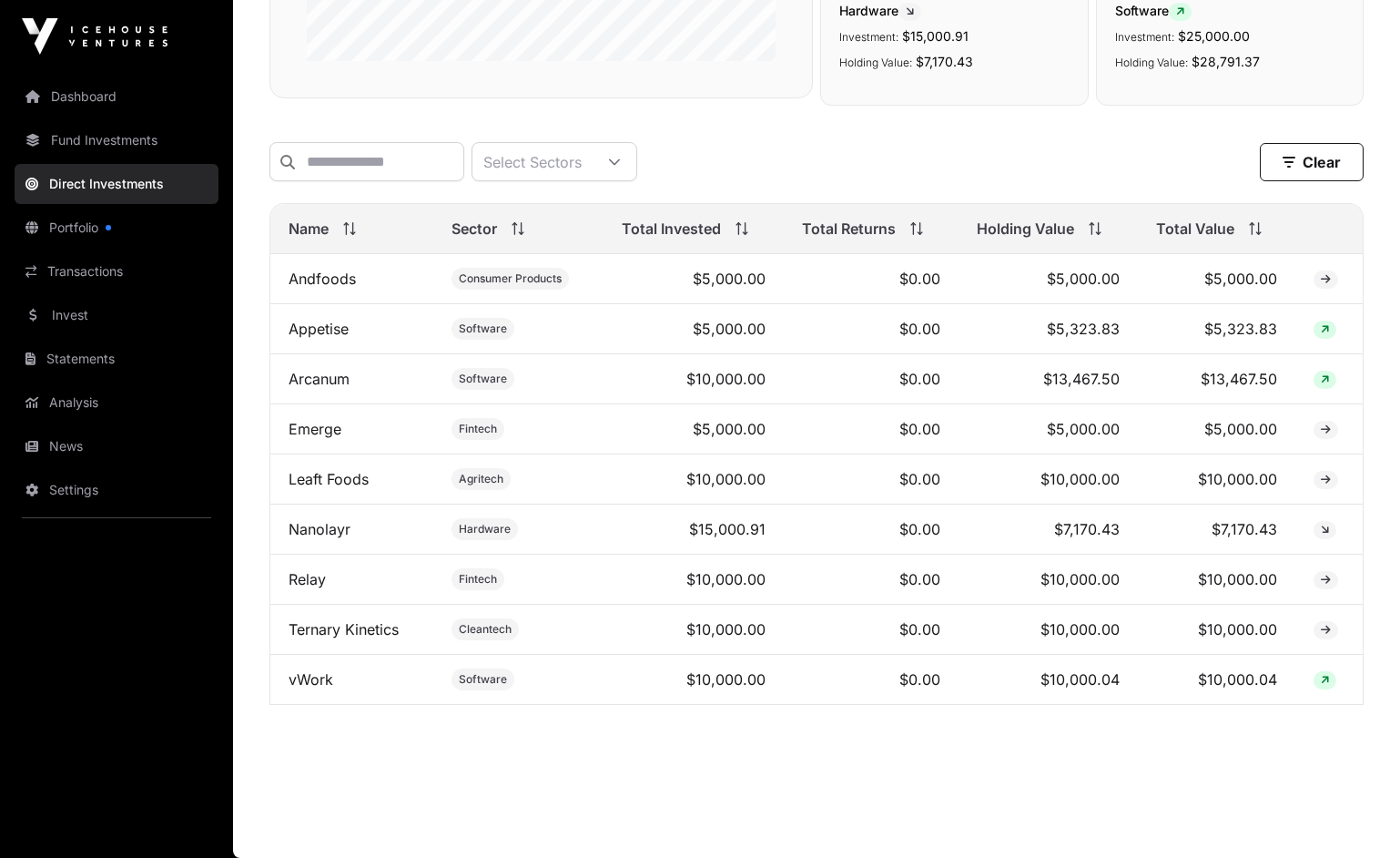
click at [310, 578] on link "Relay" at bounding box center [307, 580] width 38 height 18
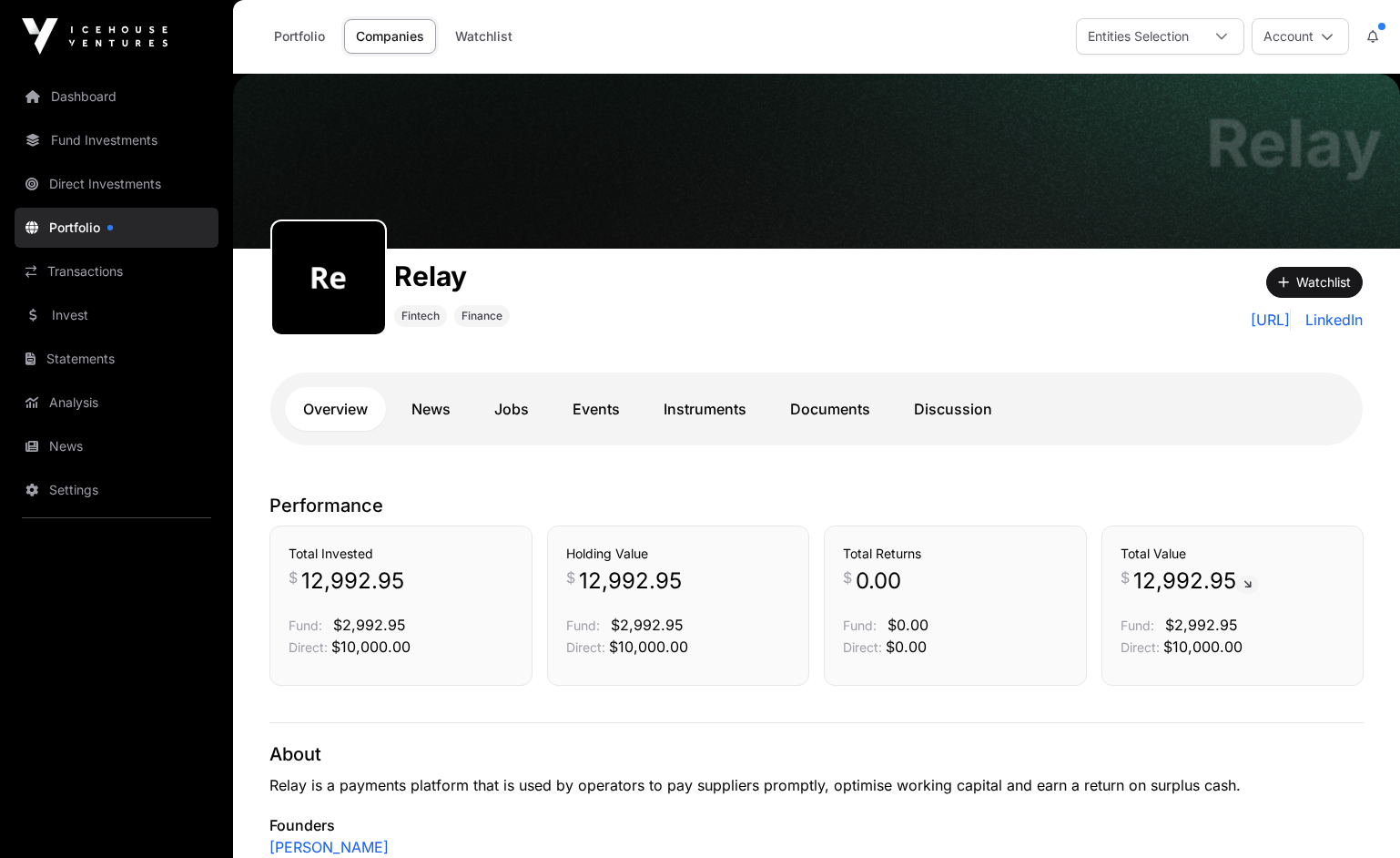
click at [438, 414] on link "News" at bounding box center [431, 408] width 76 height 43
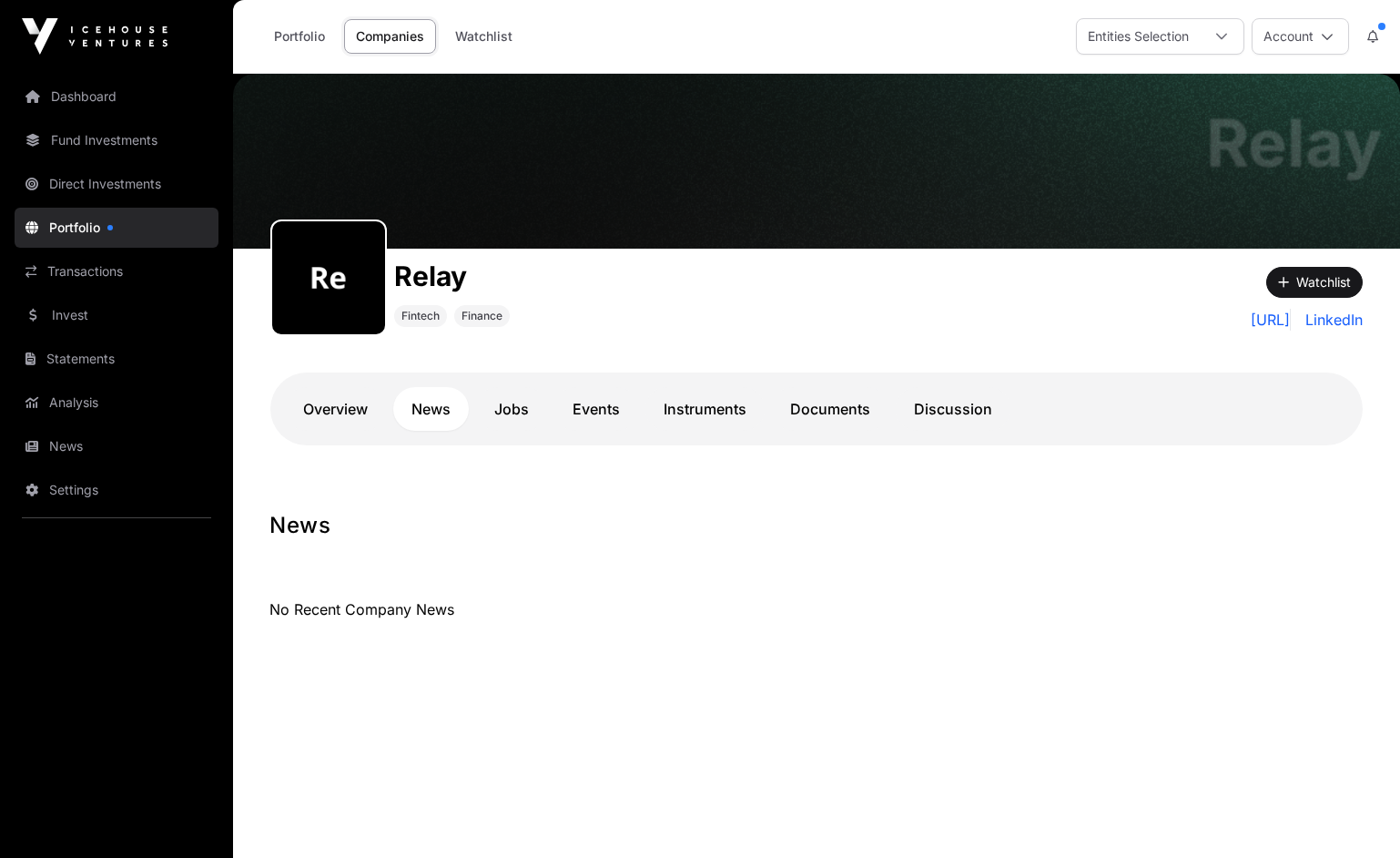
click at [506, 415] on link "Jobs" at bounding box center [511, 408] width 71 height 43
click at [611, 405] on link "Events" at bounding box center [596, 408] width 84 height 43
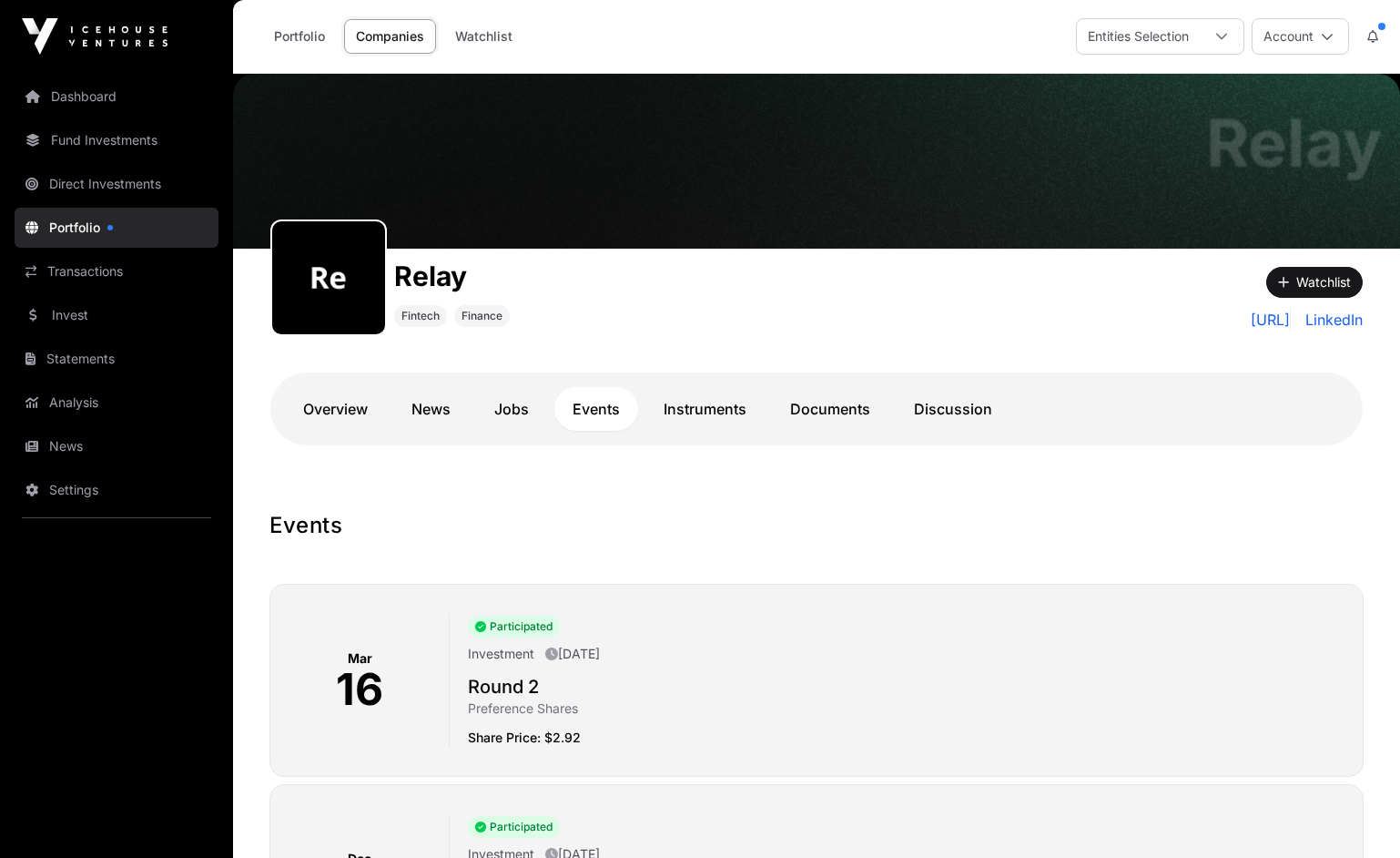
click at [697, 405] on link "Instruments" at bounding box center [705, 408] width 119 height 43
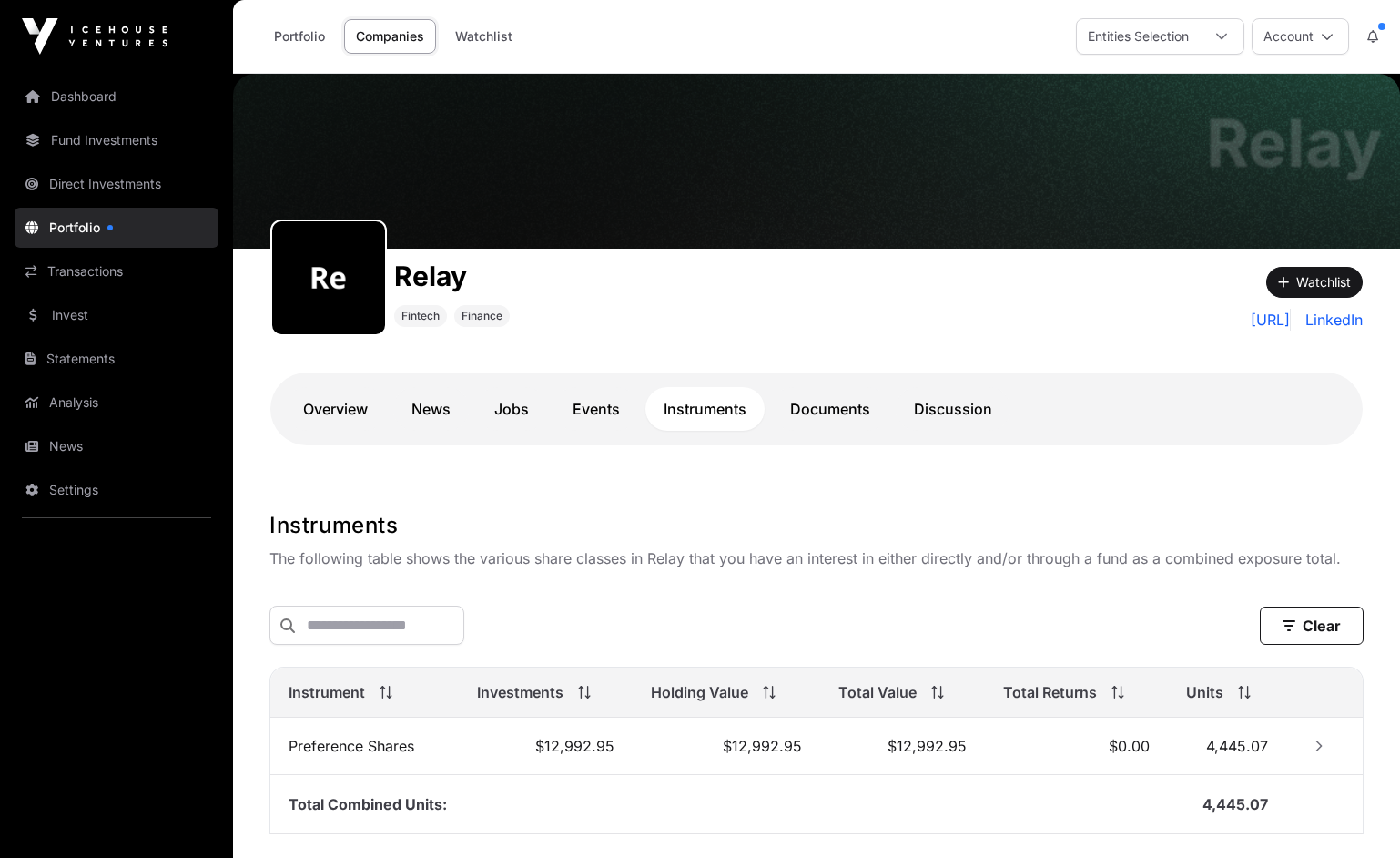
click at [835, 405] on link "Documents" at bounding box center [830, 408] width 116 height 43
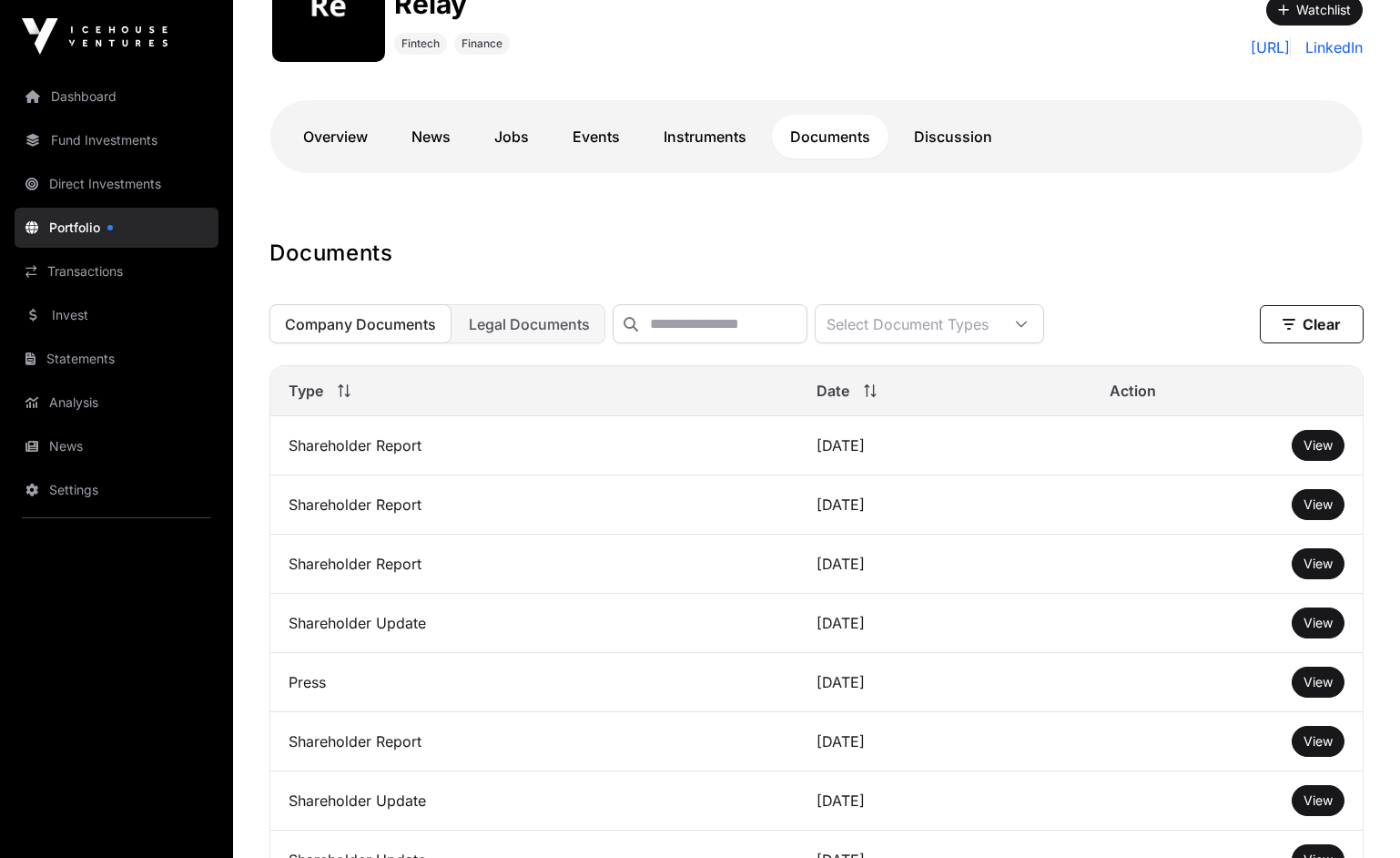
scroll to position [273, 0]
click at [974, 141] on link "Discussion" at bounding box center [952, 135] width 115 height 43
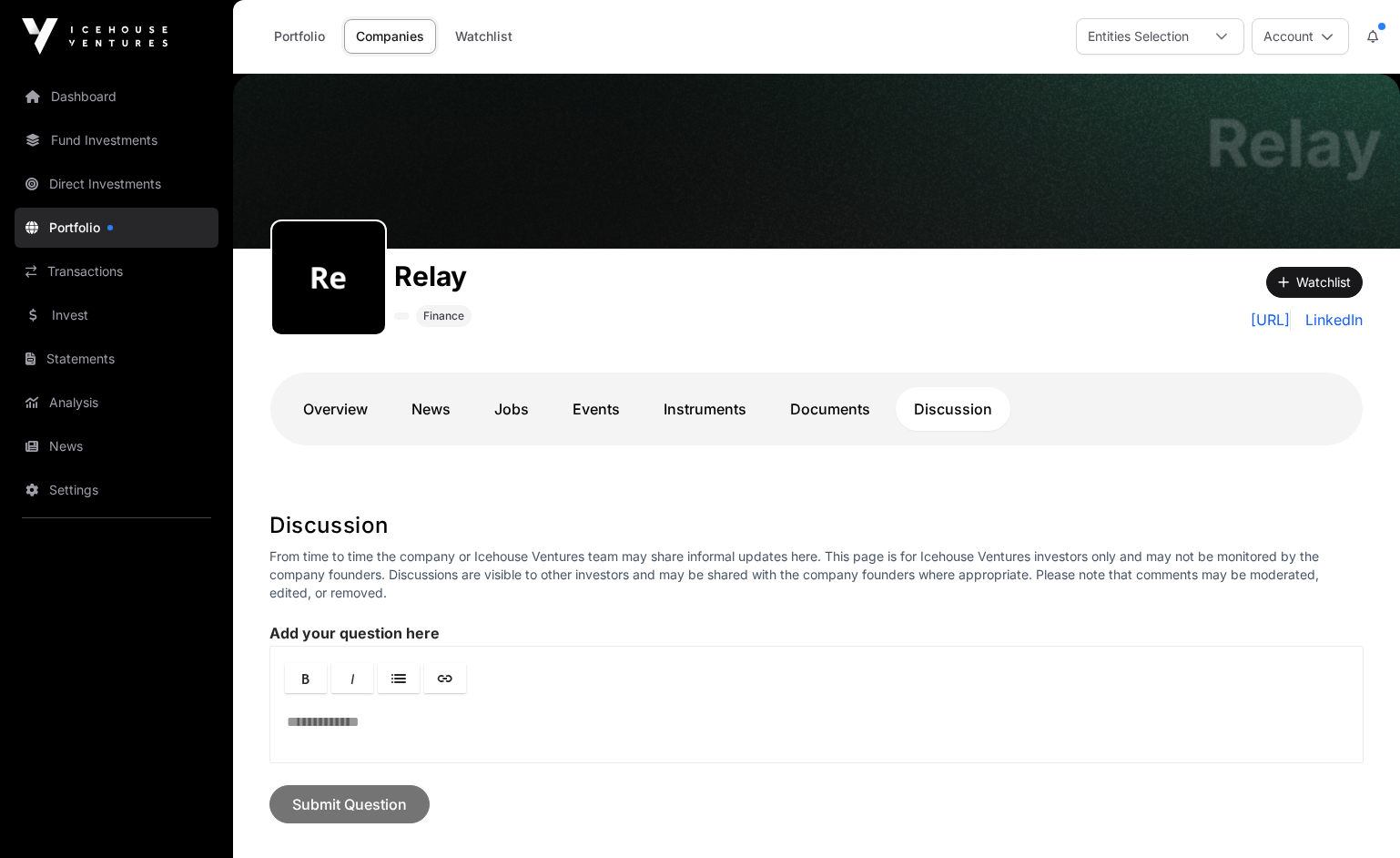
click at [500, 36] on link "Watchlist" at bounding box center [484, 37] width 81 height 35
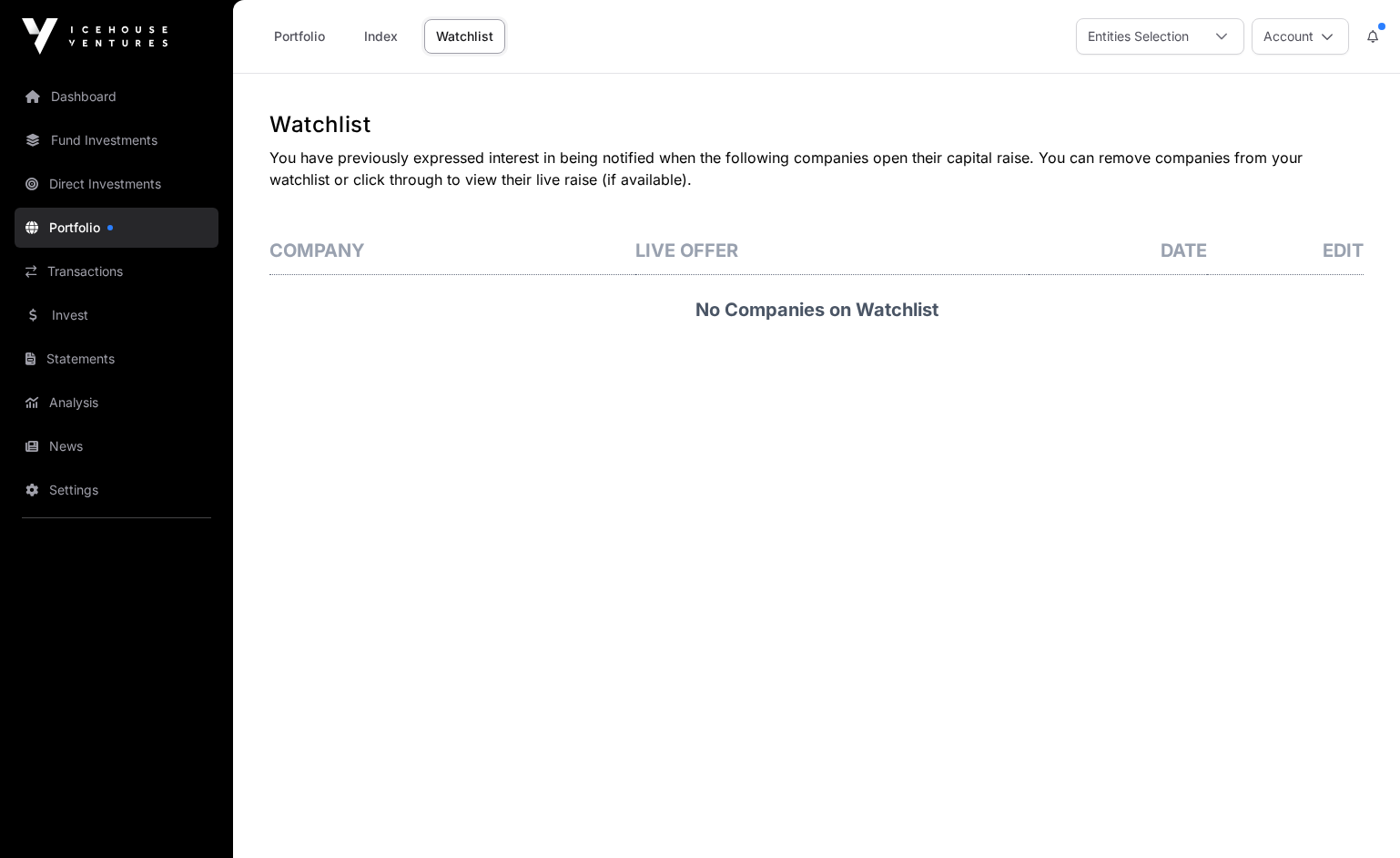
click at [76, 97] on link "Dashboard" at bounding box center [116, 96] width 204 height 40
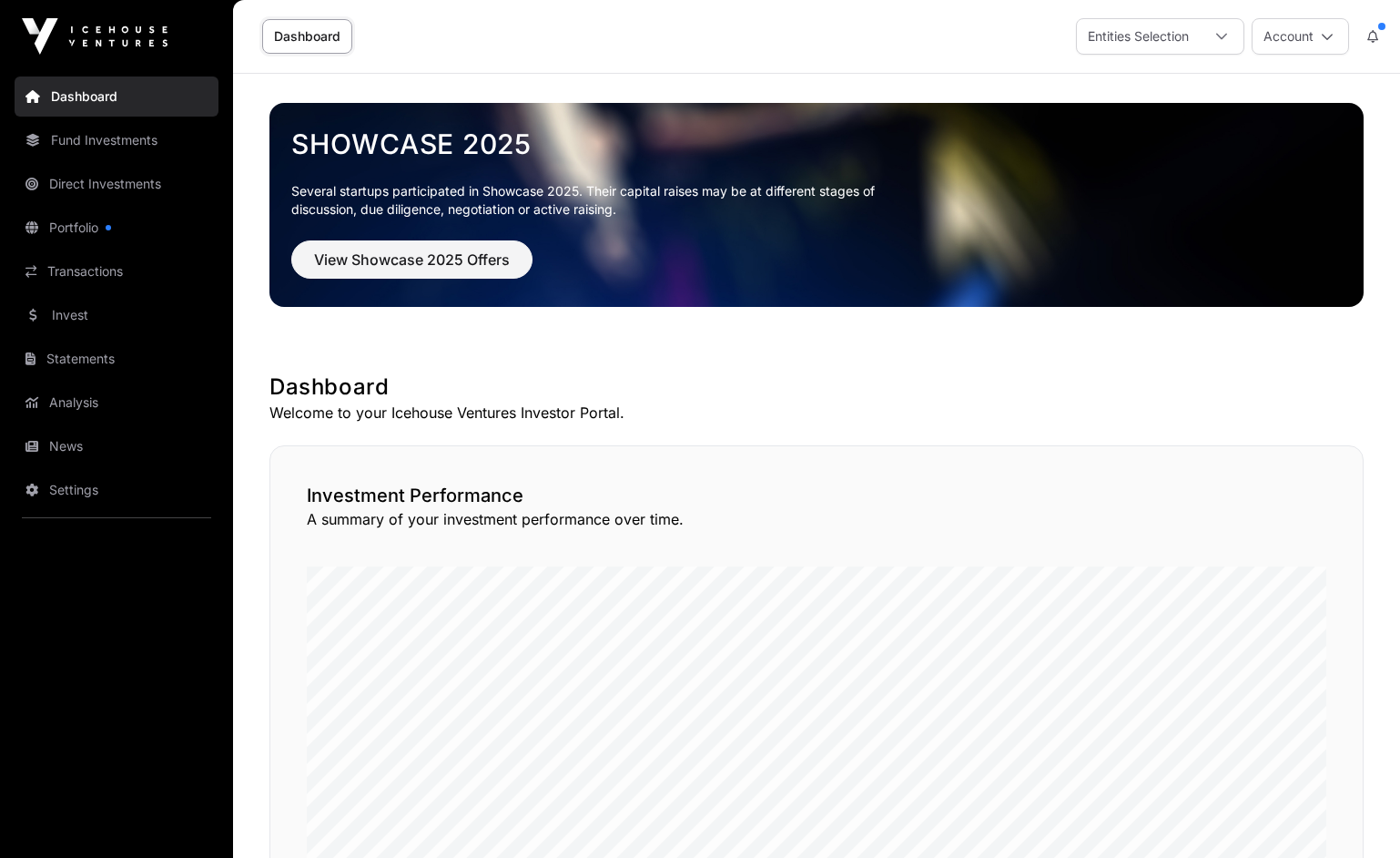
click at [73, 316] on link "Invest" at bounding box center [116, 314] width 204 height 40
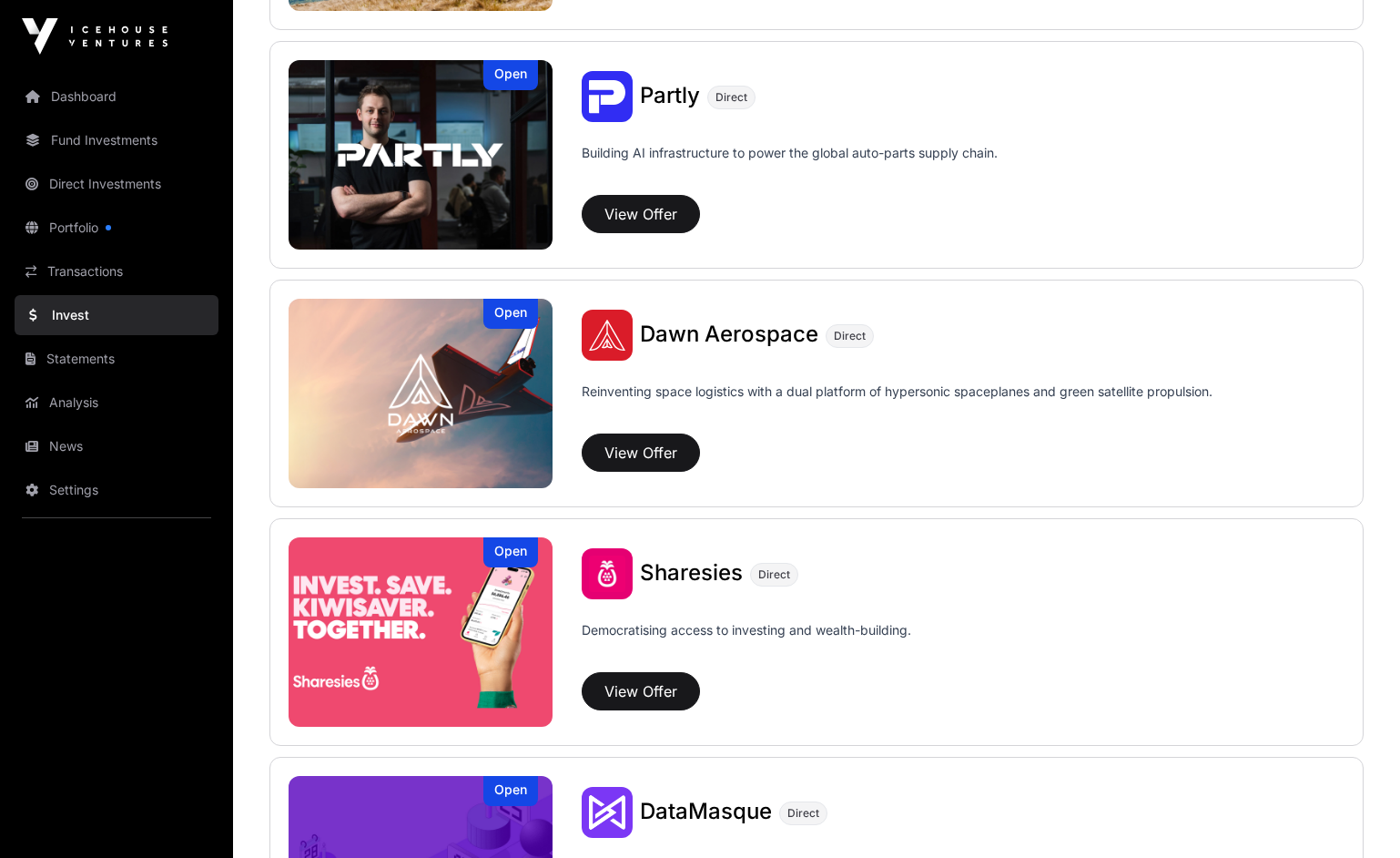
scroll to position [1835, 0]
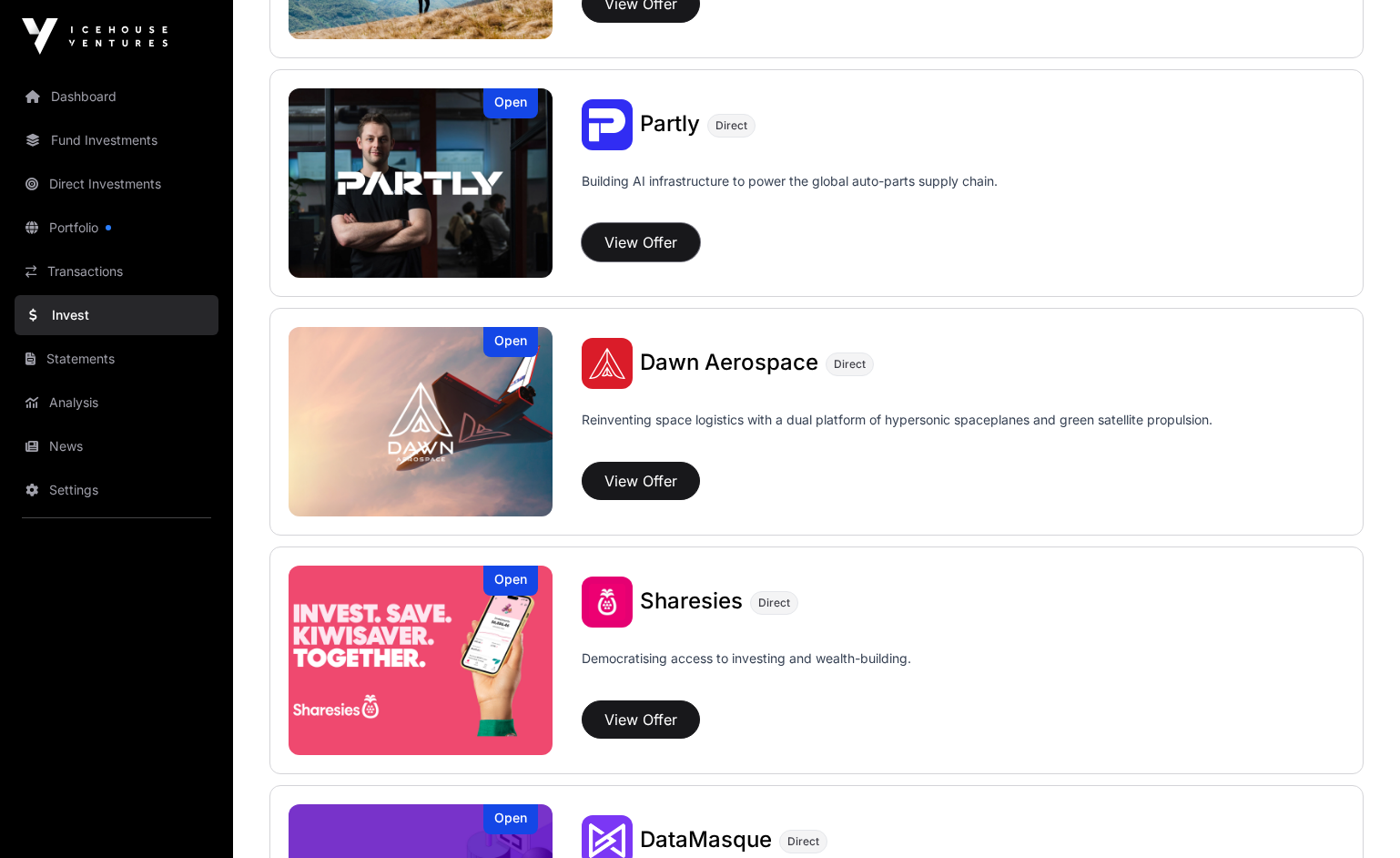
click at [625, 238] on button "View Offer" at bounding box center [640, 242] width 118 height 39
